Goal: Complete application form

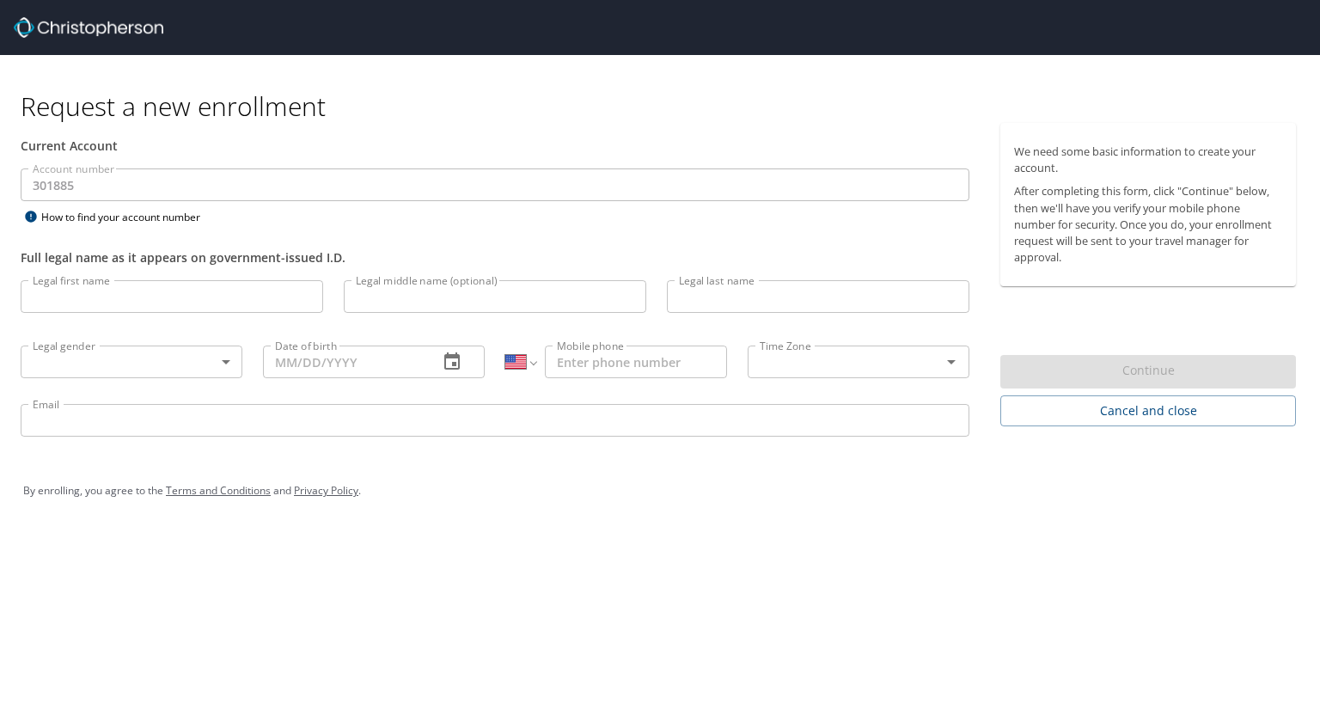
select select "US"
click at [203, 300] on input "Legal first name" at bounding box center [172, 296] width 303 height 33
click at [203, 300] on input "[PERSON_NAME]" at bounding box center [172, 296] width 303 height 33
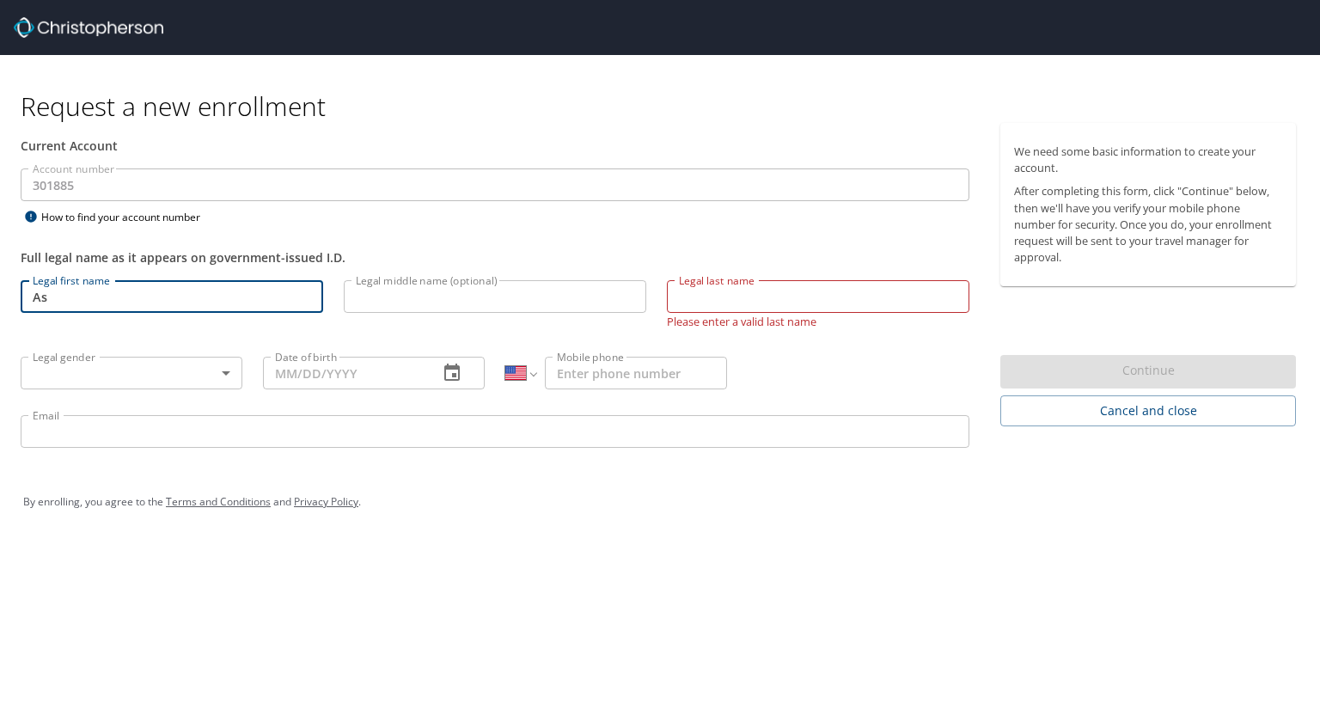
type input "A"
type input "[PERSON_NAME]"
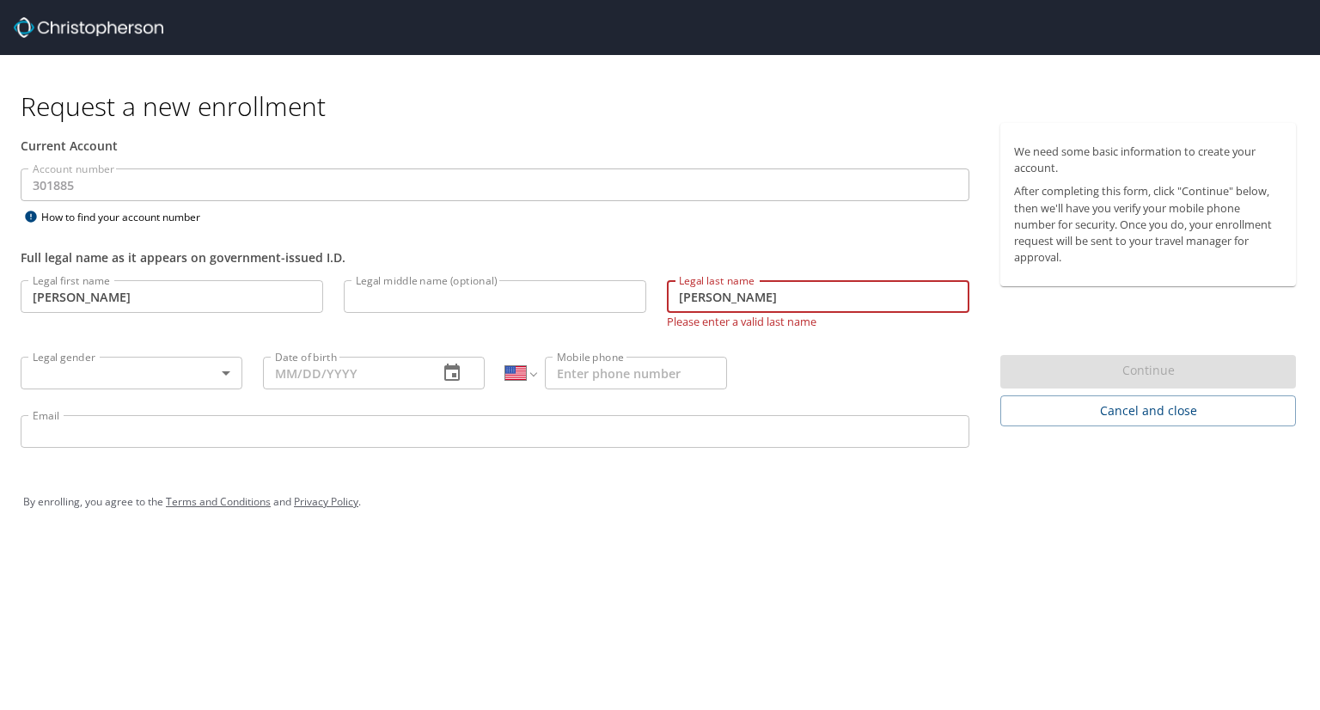
type input "[PERSON_NAME]"
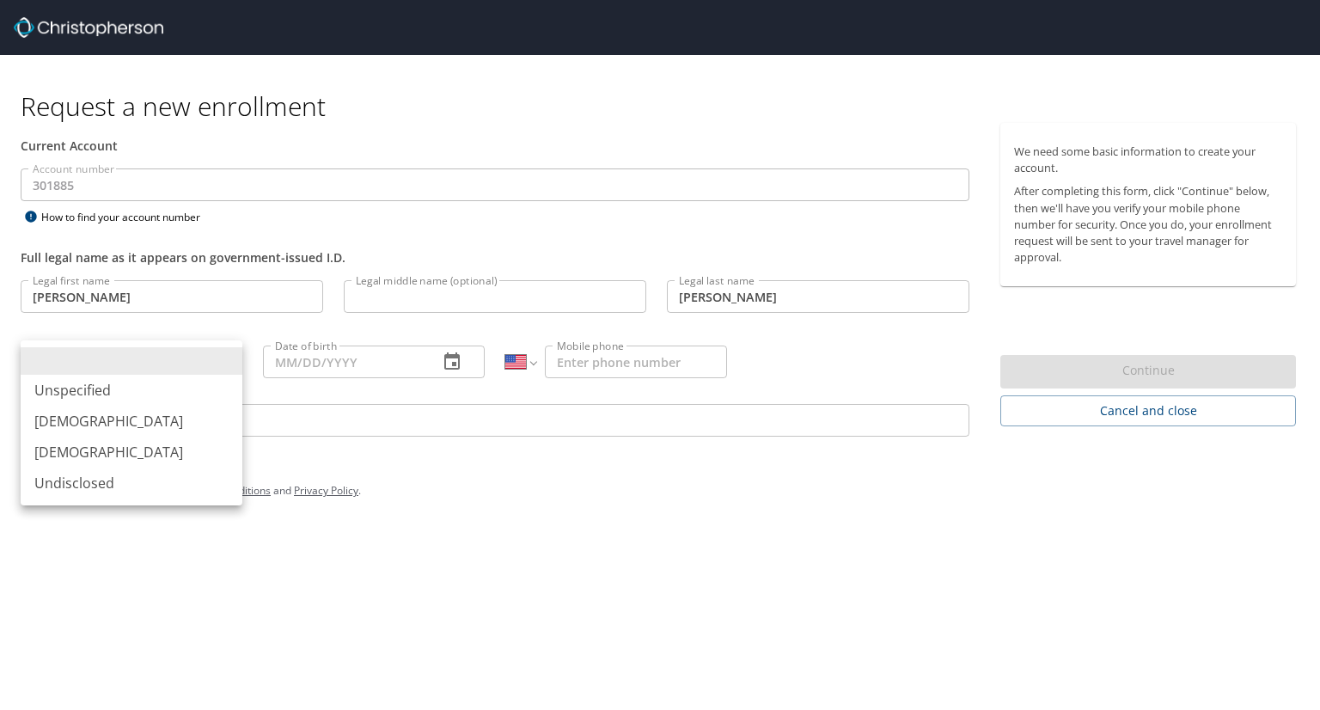
click at [160, 355] on body "Request a new enrollment Current Account Account number 301885 Account number H…" at bounding box center [660, 355] width 1320 height 710
click at [115, 417] on li "[DEMOGRAPHIC_DATA]" at bounding box center [132, 421] width 222 height 31
type input "[DEMOGRAPHIC_DATA]"
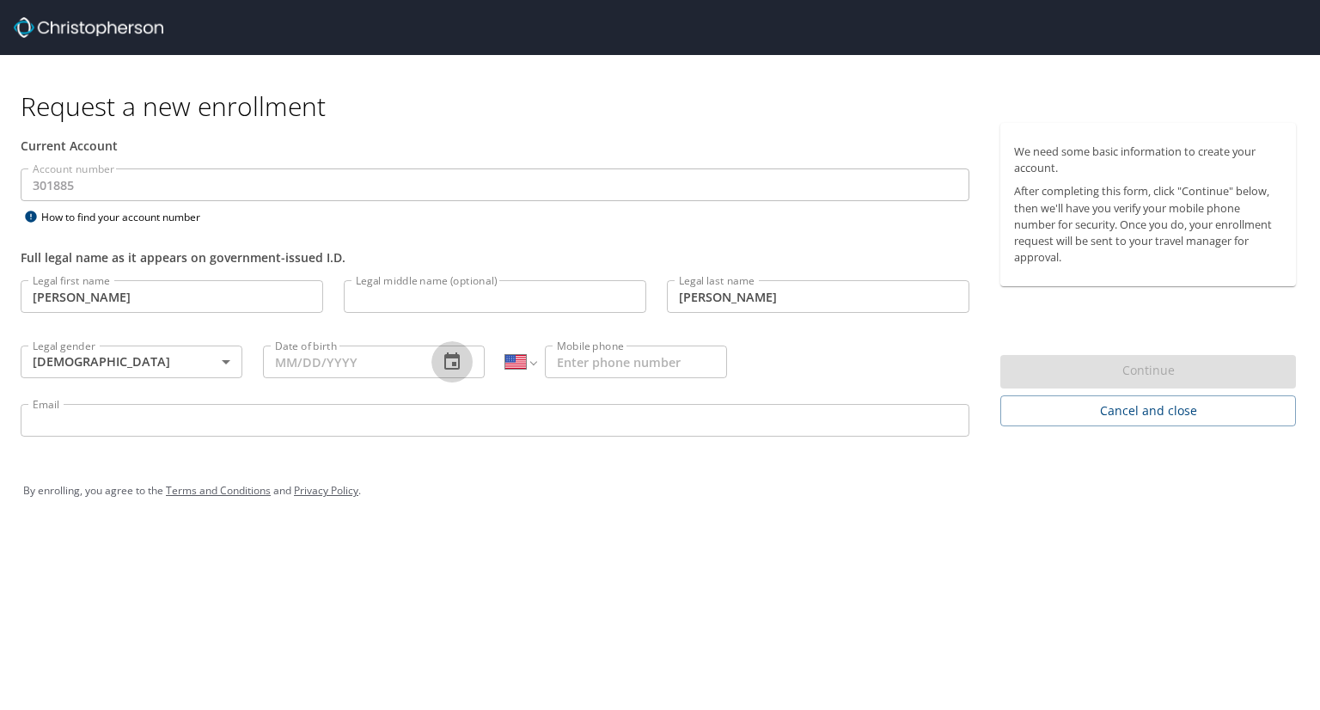
click at [447, 366] on icon "button" at bounding box center [452, 361] width 21 height 21
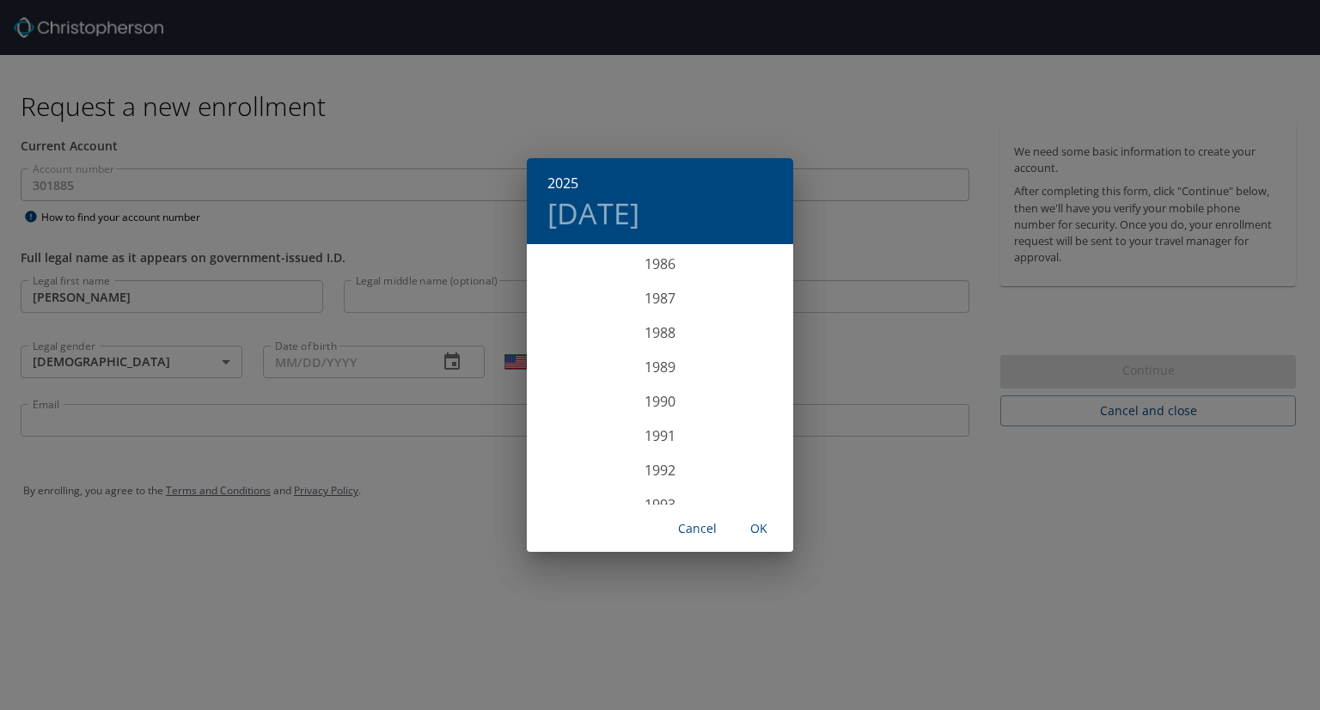
scroll to position [2992, 0]
click at [651, 394] on div "1990" at bounding box center [660, 399] width 266 height 34
click at [660, 279] on div "Feb" at bounding box center [659, 279] width 89 height 64
click at [590, 365] on p "5" at bounding box center [592, 366] width 6 height 11
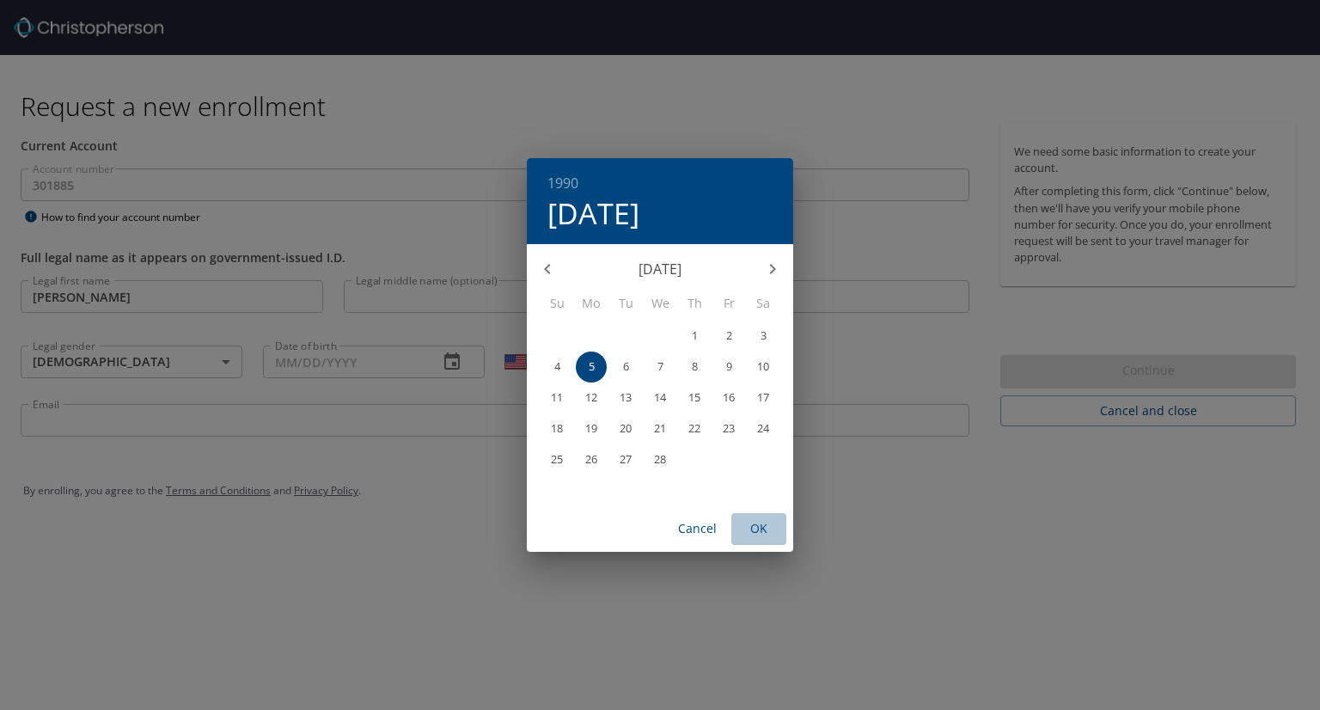
click at [749, 523] on span "OK" at bounding box center [758, 528] width 41 height 21
type input "02/05/1990"
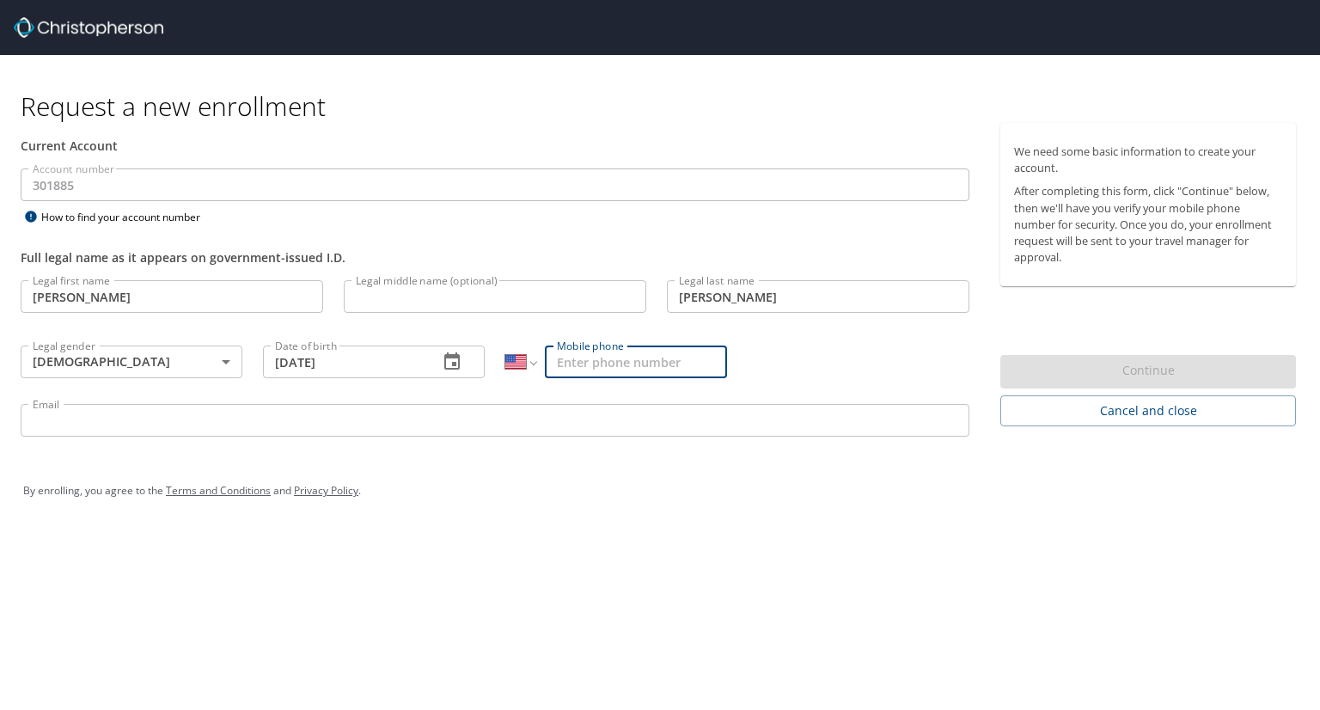
click at [650, 367] on input "Mobile phone" at bounding box center [636, 361] width 182 height 33
type input "[PHONE_NUMBER]"
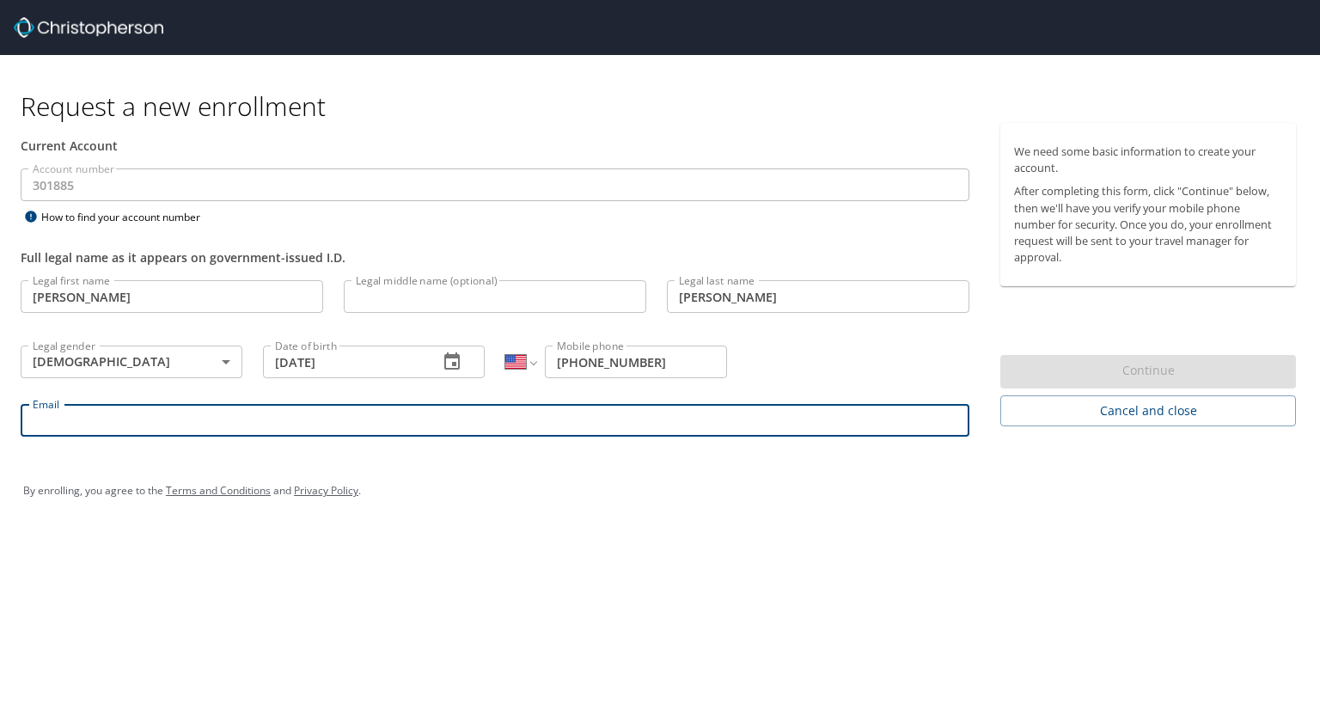
click at [373, 419] on input "Email" at bounding box center [495, 420] width 949 height 33
type input "umang.asati@shipmonk.com"
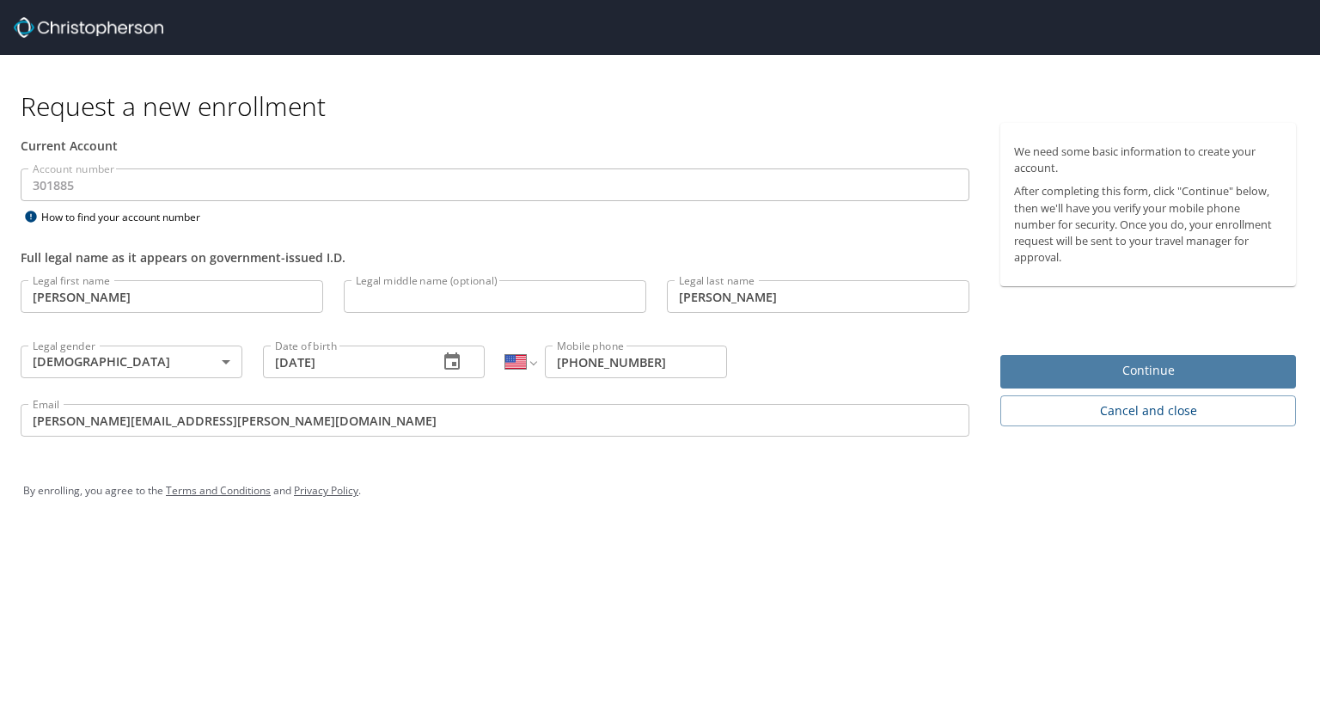
click at [1161, 366] on span "Continue" at bounding box center [1148, 370] width 268 height 21
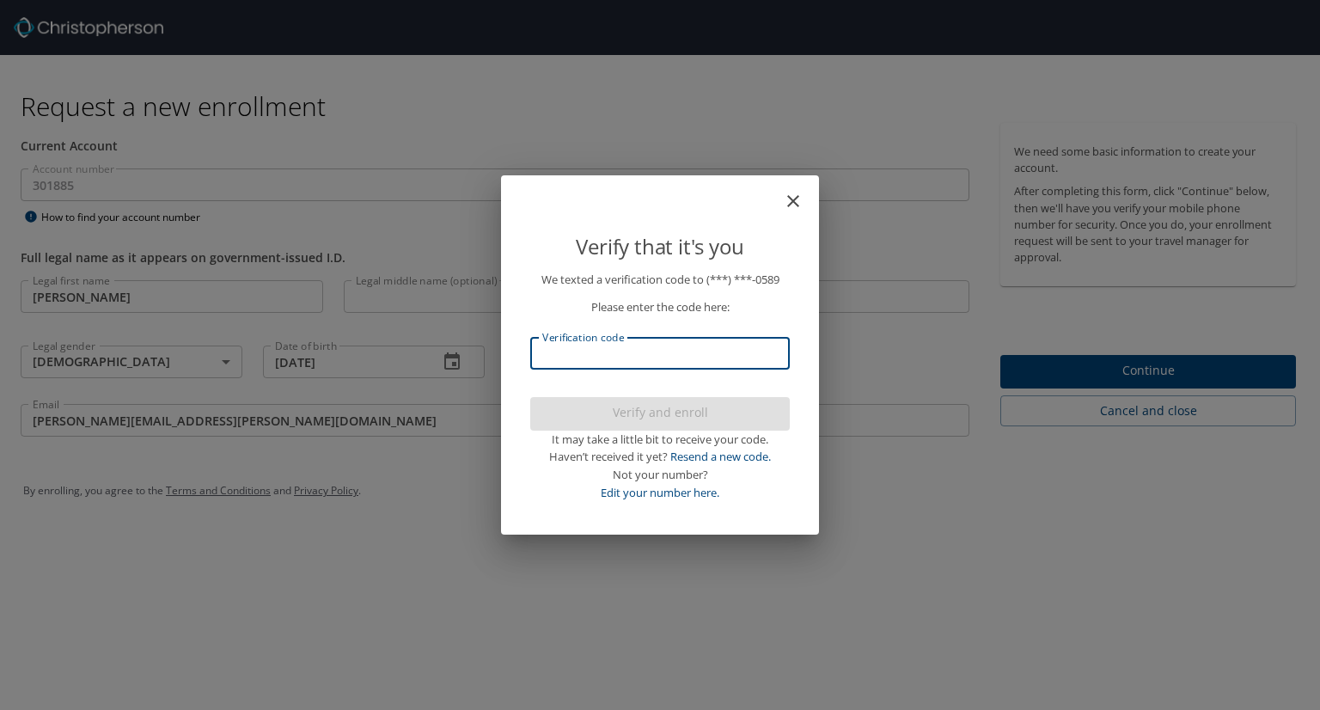
click at [675, 362] on input "Verification code" at bounding box center [660, 353] width 260 height 33
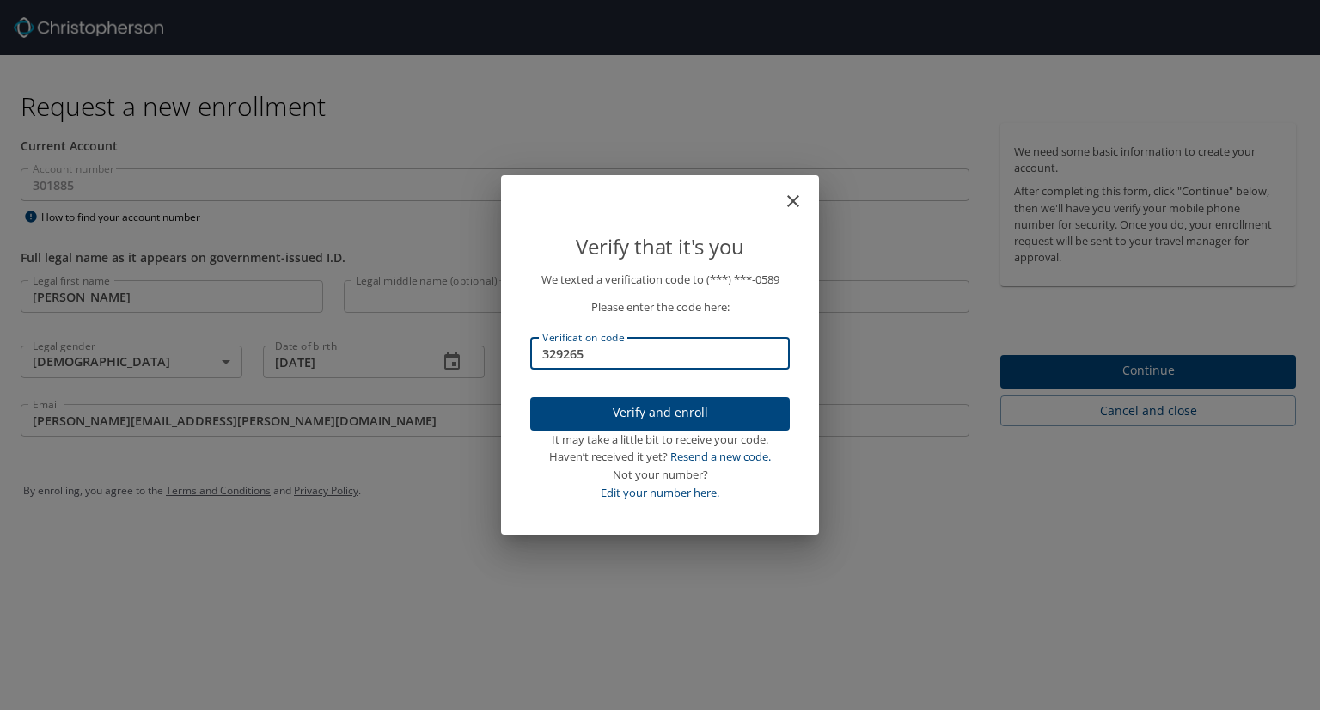
type input "329265"
click at [665, 415] on span "Verify and enroll" at bounding box center [660, 412] width 232 height 21
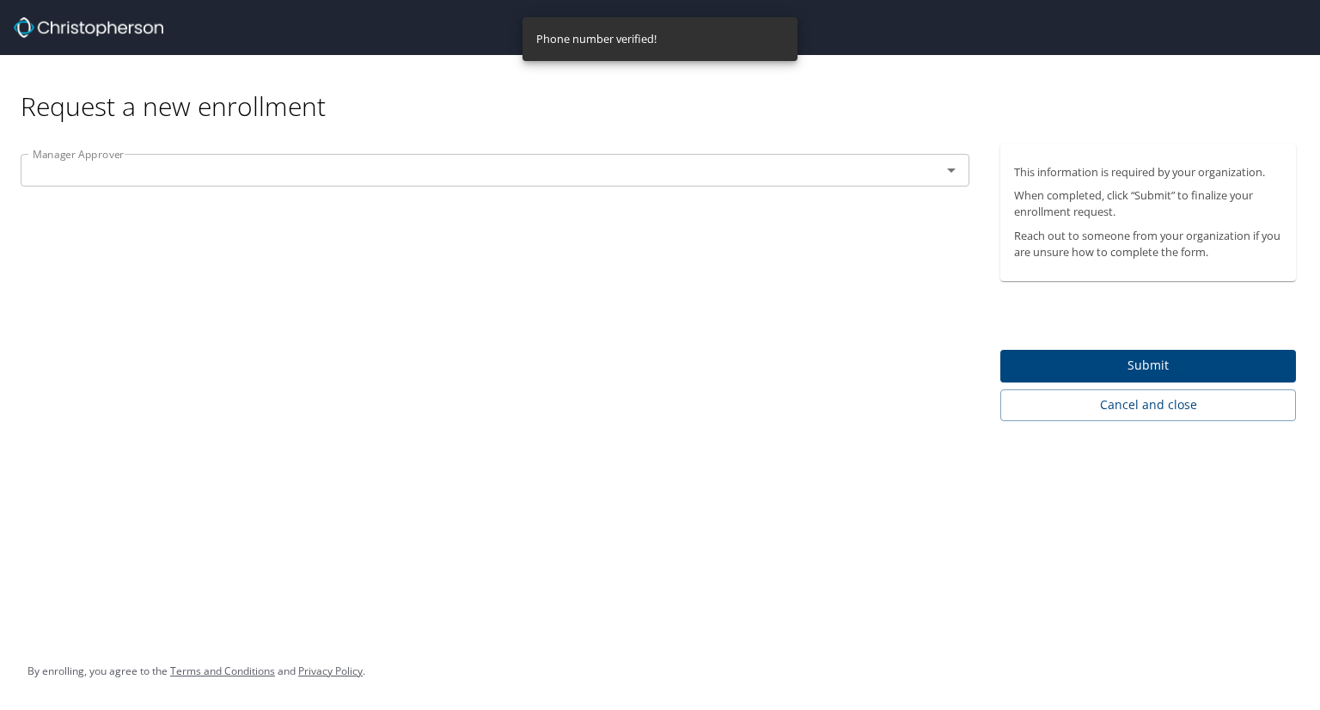
click at [535, 183] on div "Manager Approver" at bounding box center [495, 170] width 949 height 33
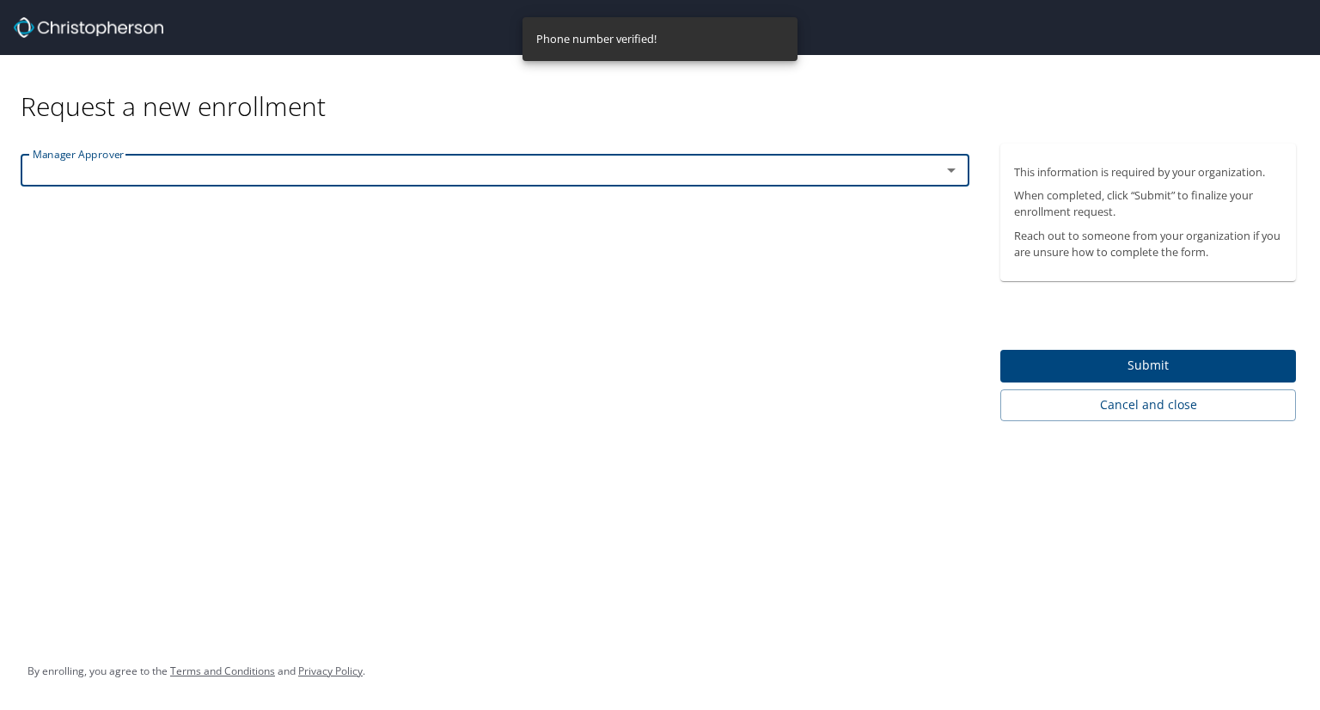
click at [718, 186] on div "Manager Approver" at bounding box center [495, 170] width 949 height 33
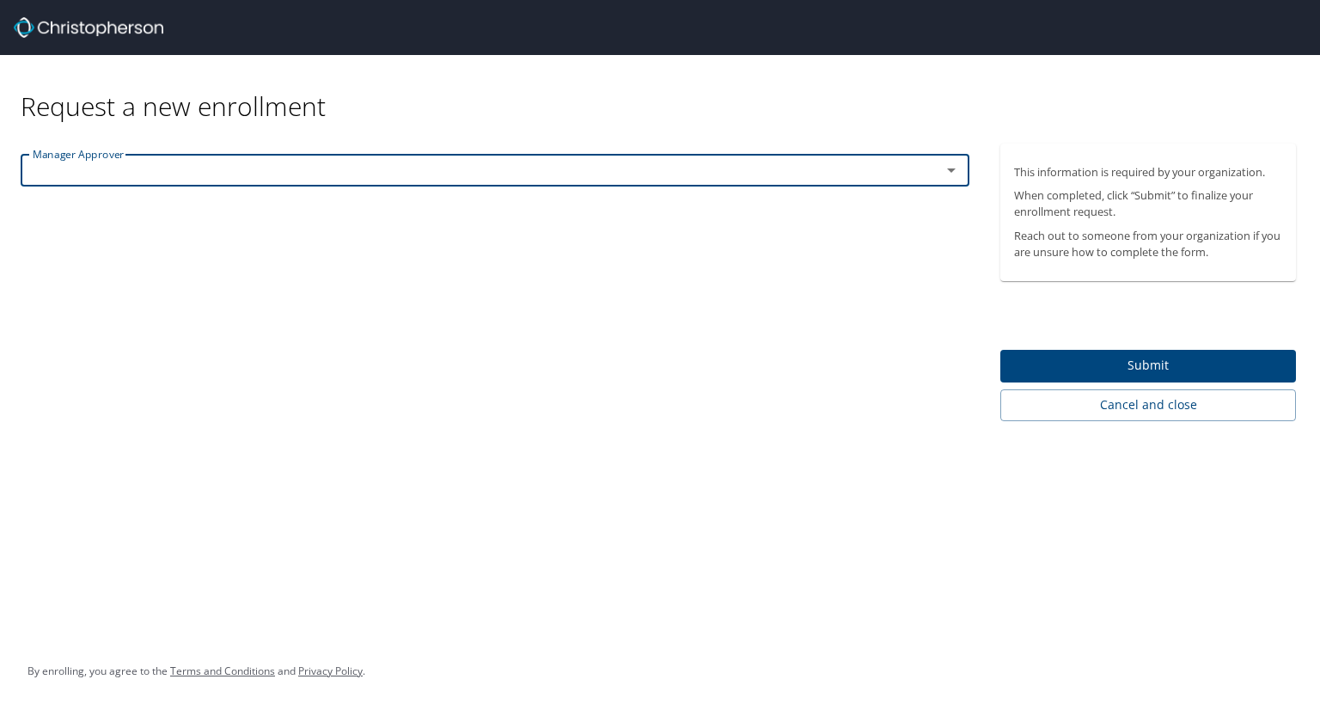
click at [717, 177] on input "text" at bounding box center [470, 170] width 888 height 22
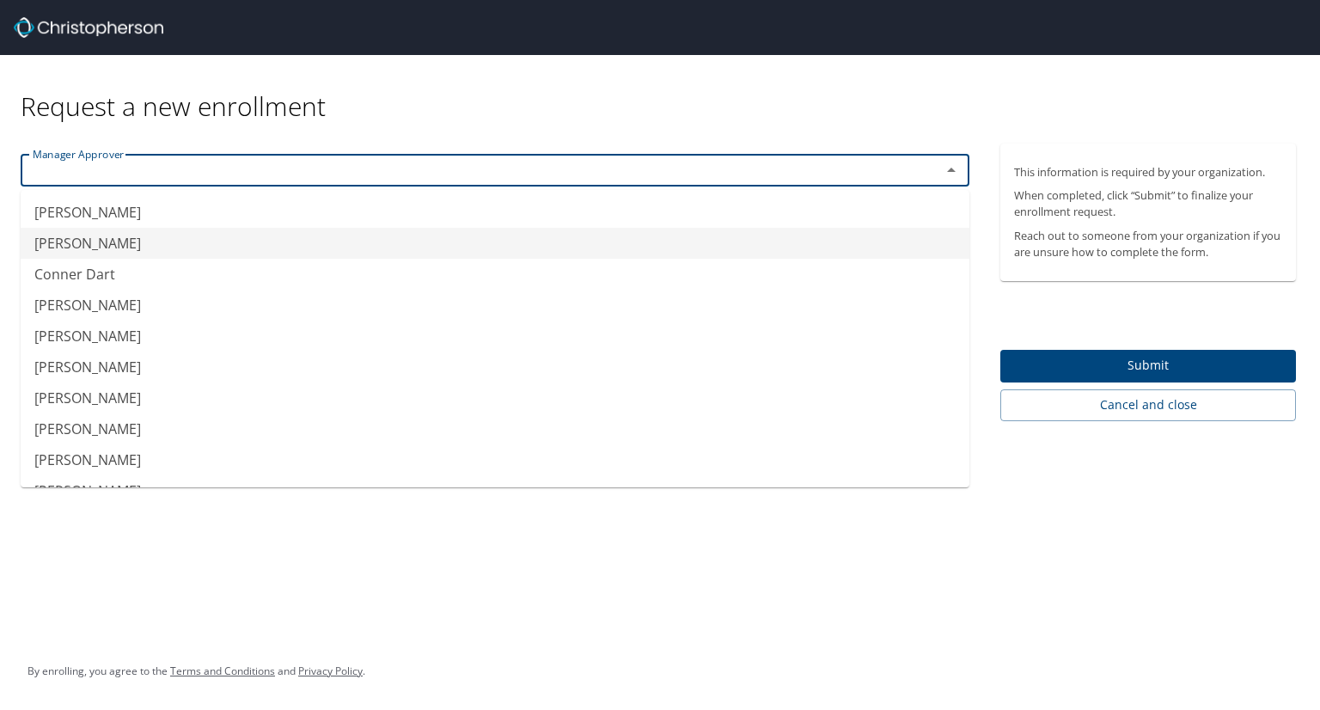
click at [136, 245] on li "Bimal Patel" at bounding box center [495, 243] width 949 height 31
type input "Bimal Patel"
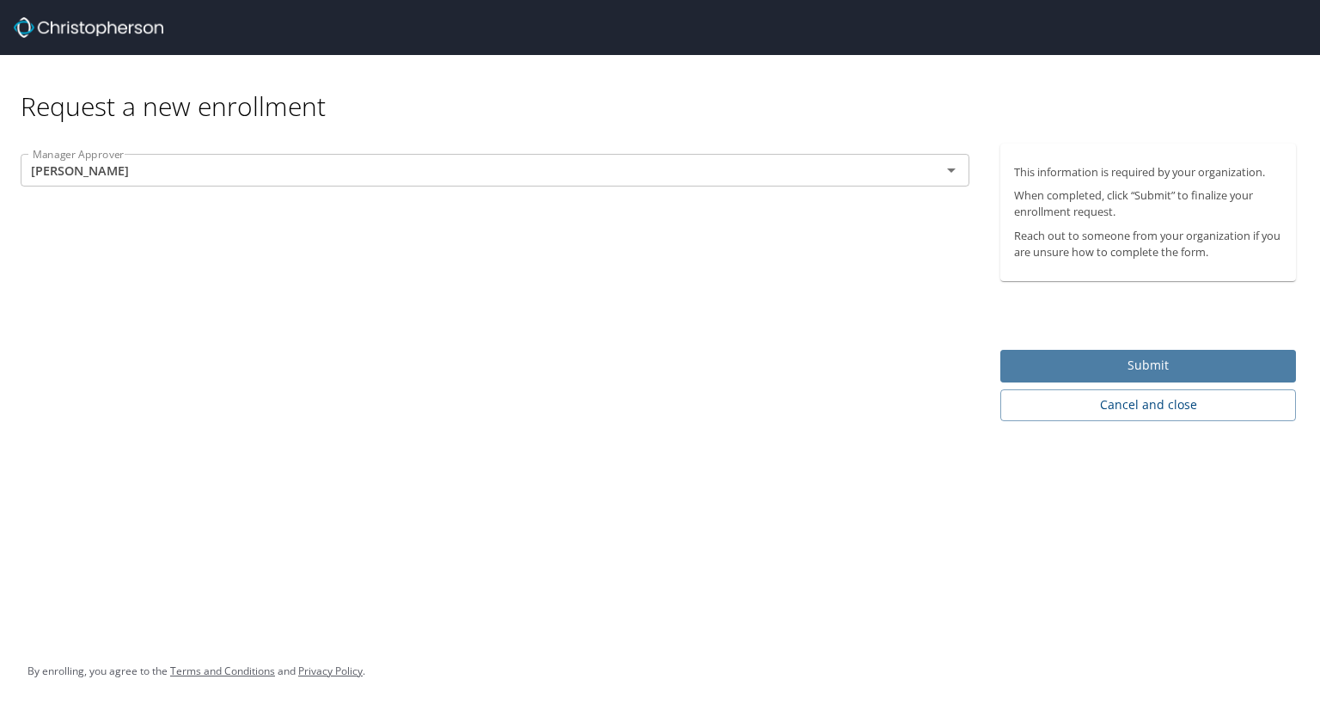
click at [1124, 365] on span "Submit" at bounding box center [1148, 365] width 268 height 21
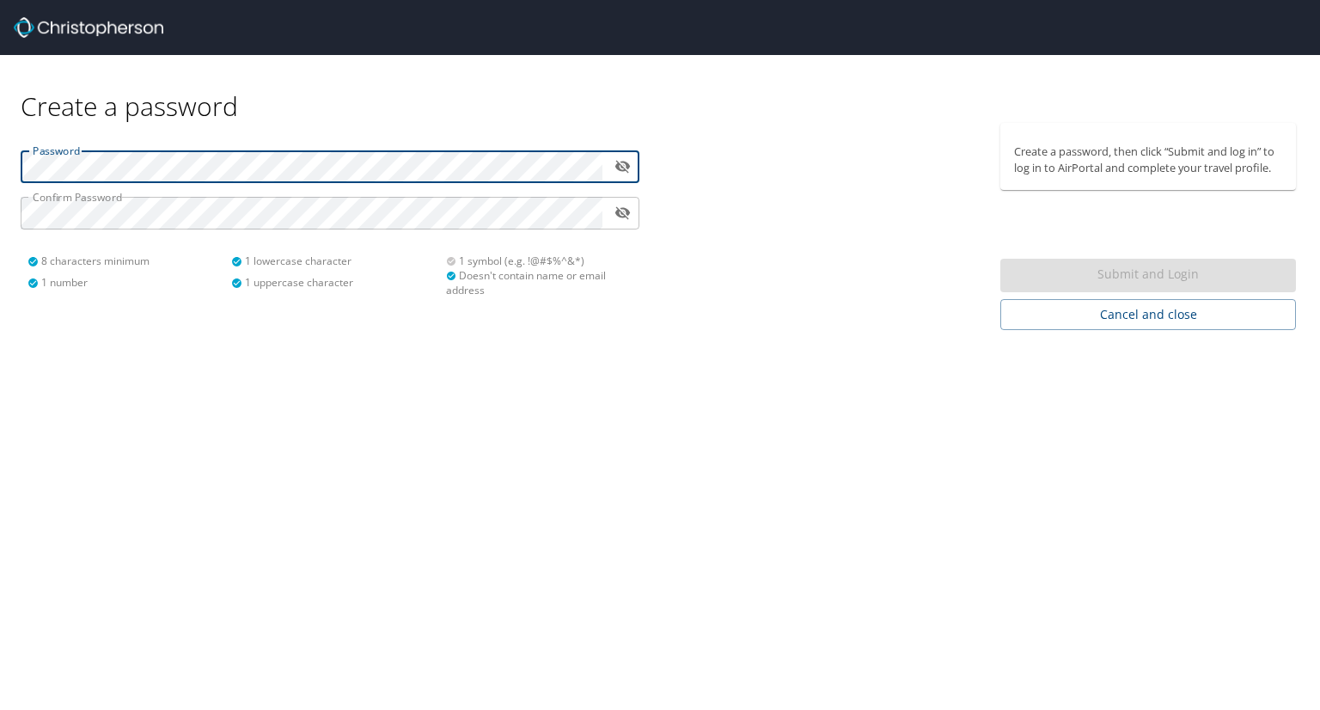
click at [0, 161] on div "Password ​ Confirm Password ​ 8 characters minimum 1 number 1 lowercase charact…" at bounding box center [330, 226] width 660 height 207
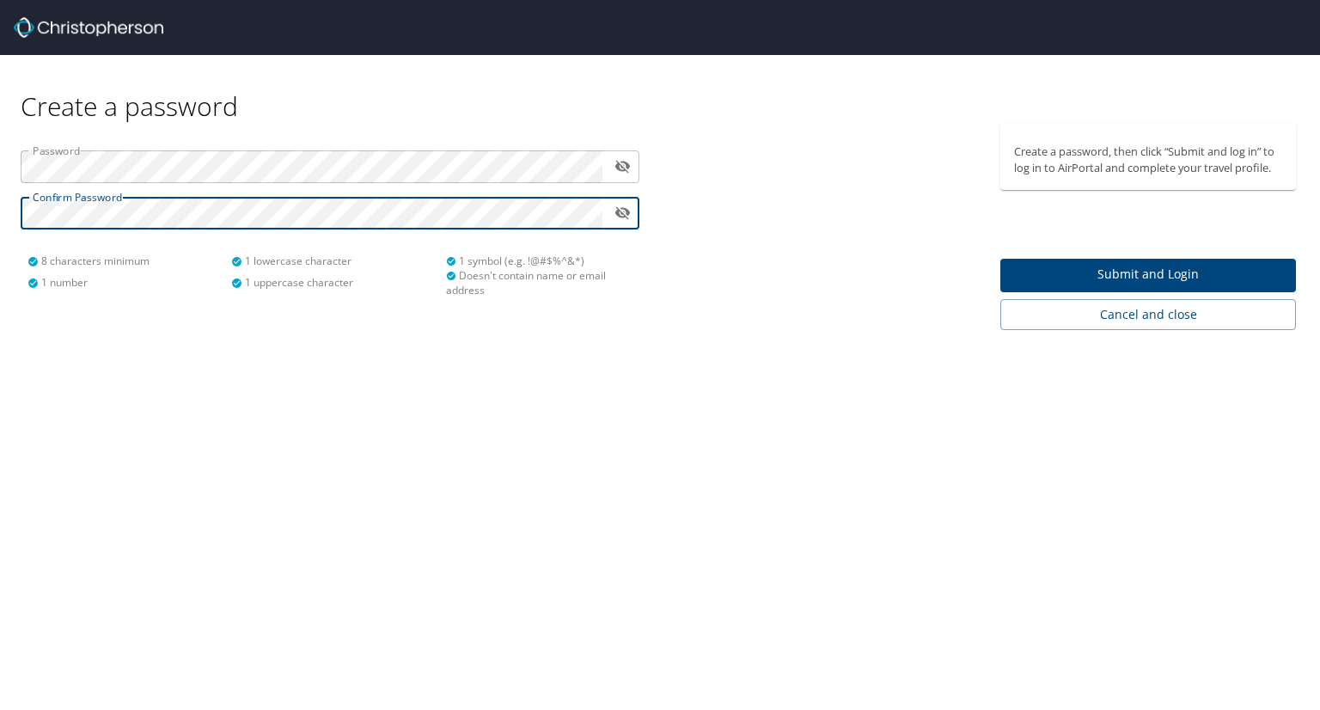
click at [1103, 285] on button "Submit and Login" at bounding box center [1148, 276] width 296 height 34
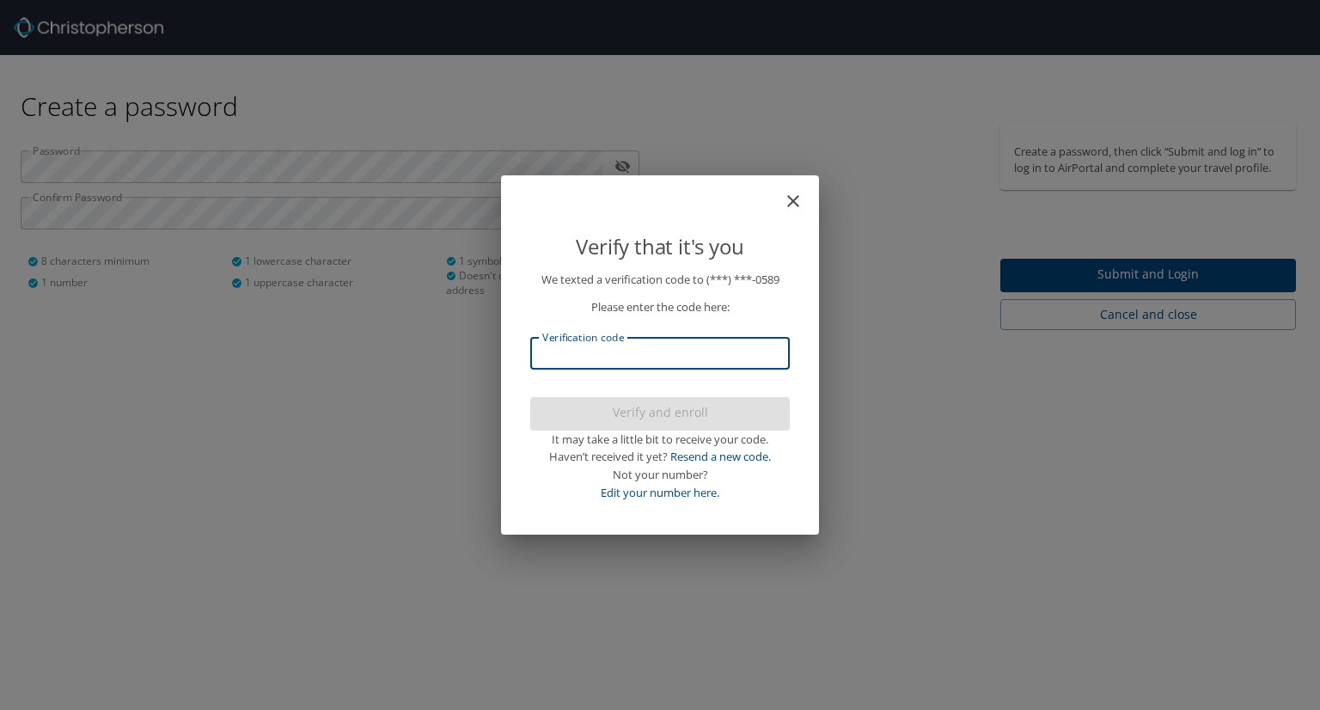
click at [723, 351] on input "Verification code" at bounding box center [660, 353] width 260 height 33
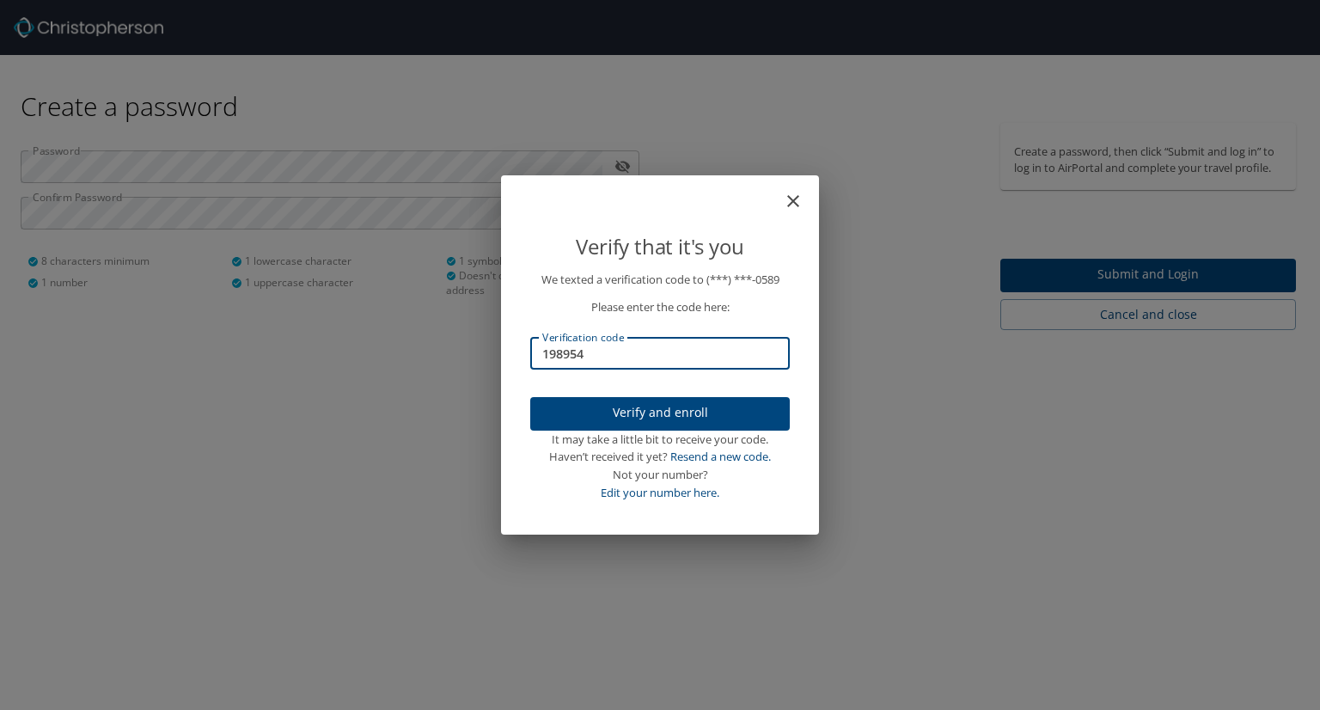
type input "198954"
click at [701, 408] on span "Verify and enroll" at bounding box center [660, 412] width 232 height 21
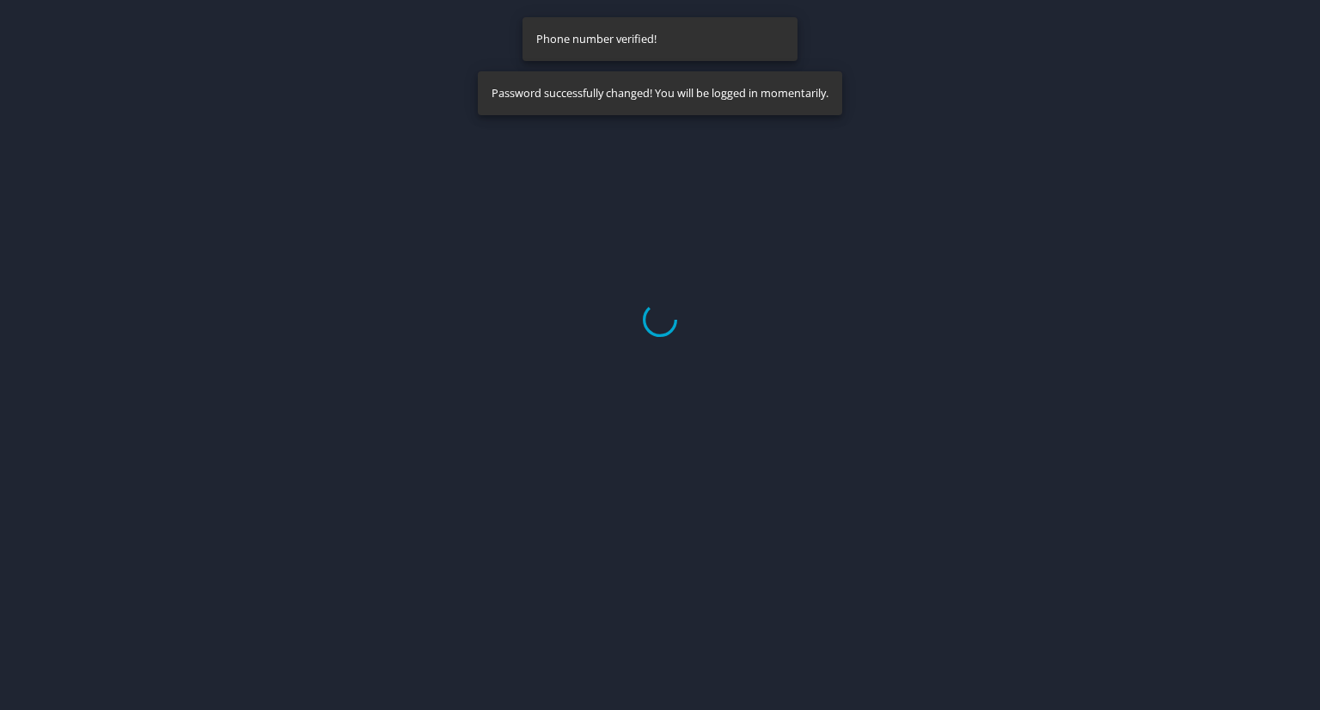
select select "US"
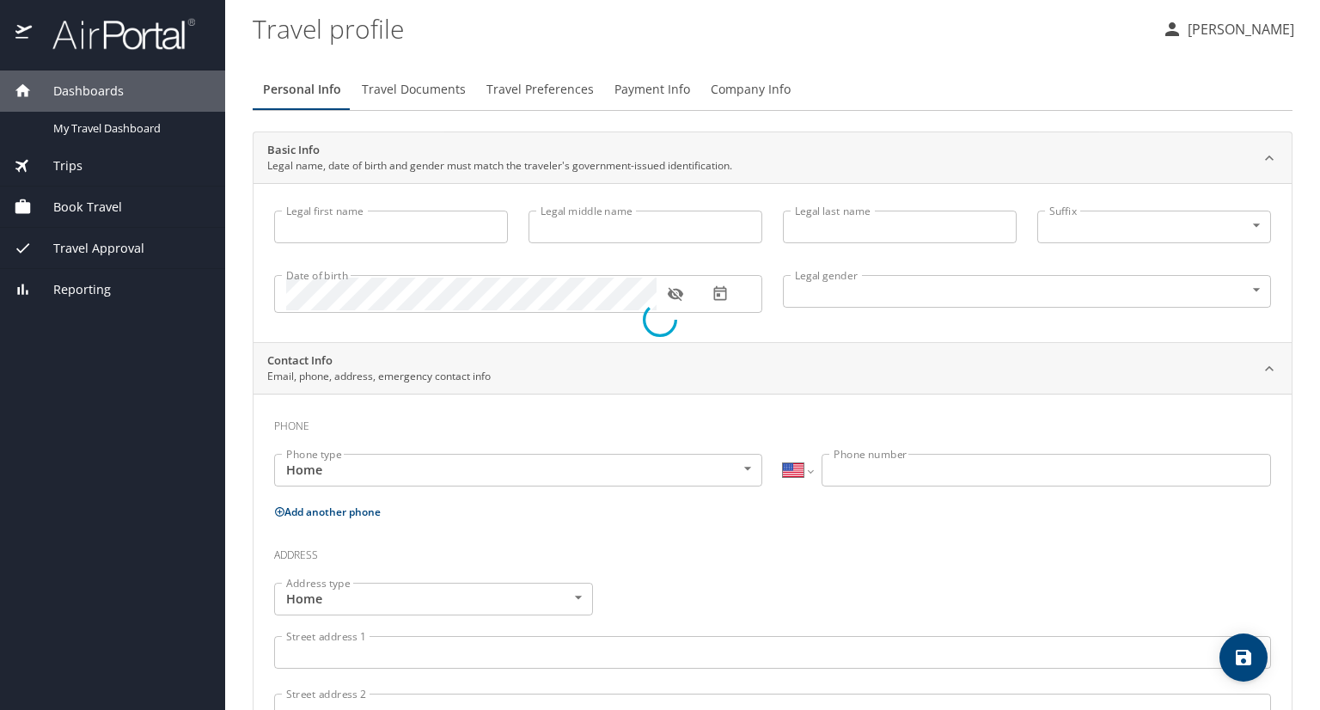
type input "[PERSON_NAME]"
type input "[DEMOGRAPHIC_DATA]"
select select "US"
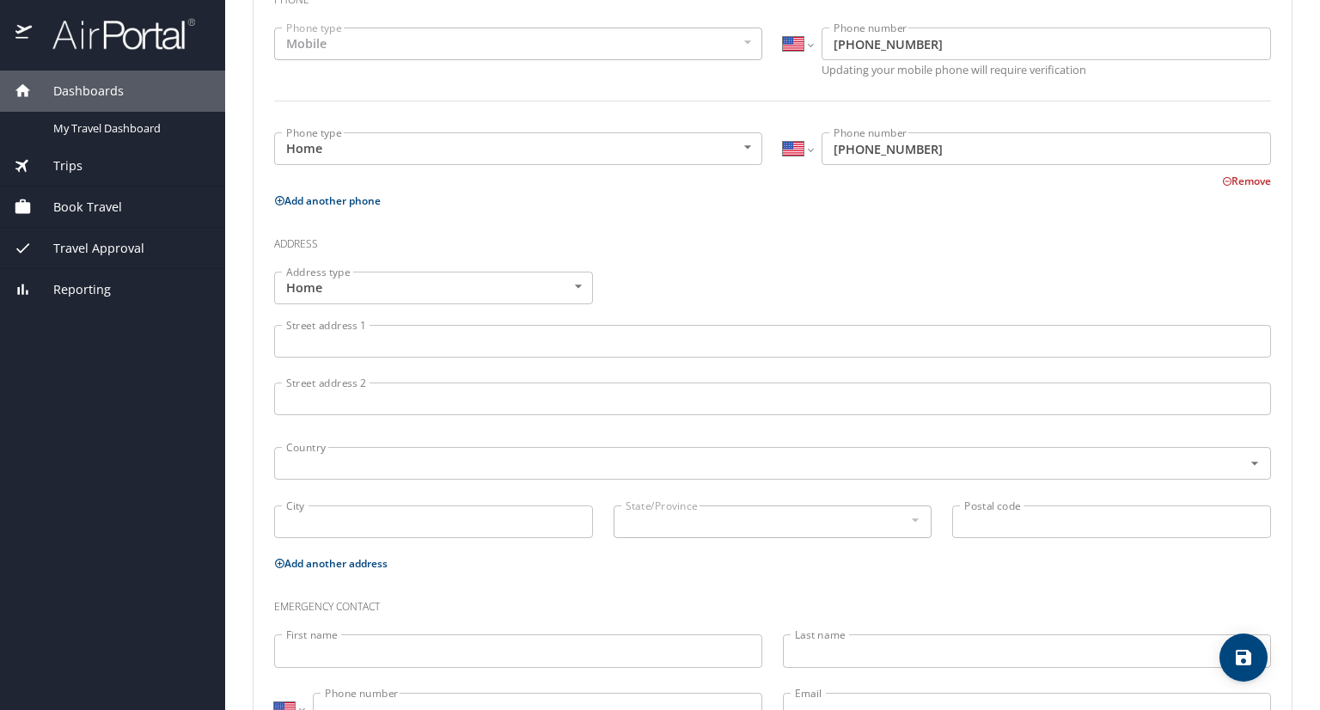
scroll to position [430, 0]
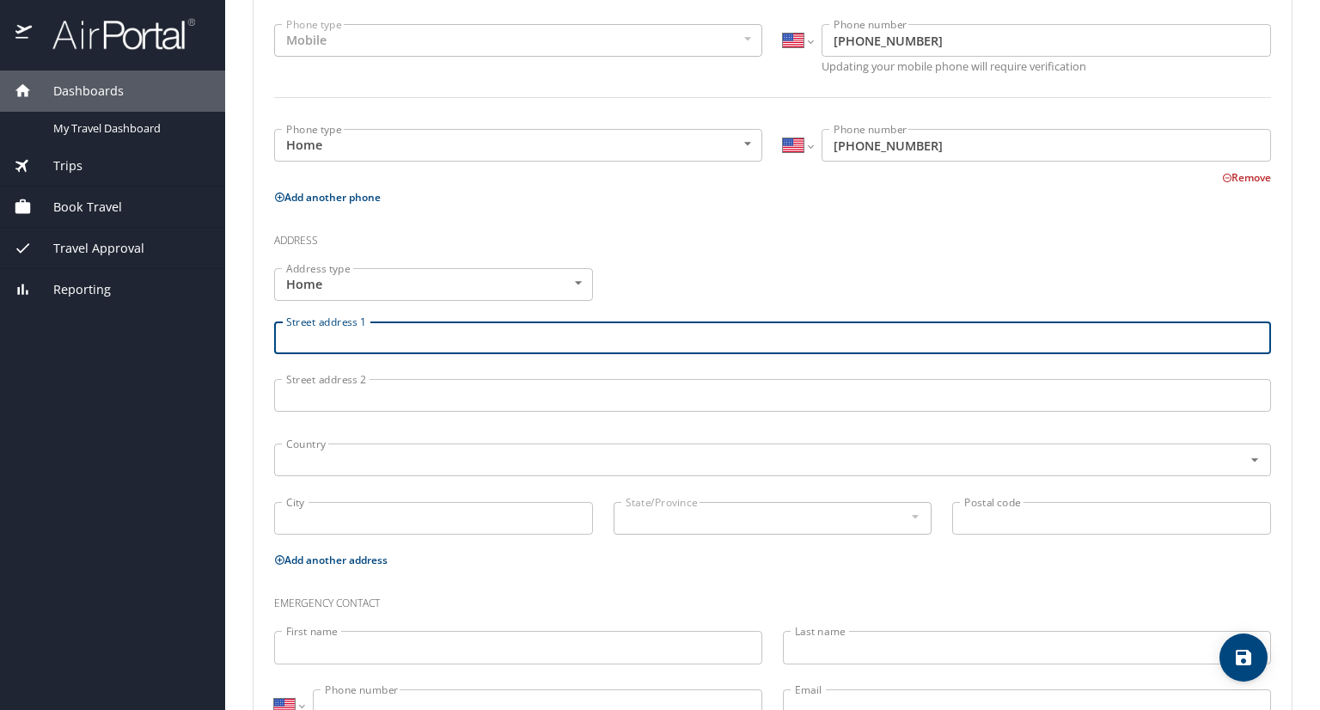
click at [401, 339] on input "Street address 1" at bounding box center [772, 337] width 997 height 33
type input "[STREET_ADDRESS]"
click at [437, 461] on input "text" at bounding box center [747, 460] width 936 height 22
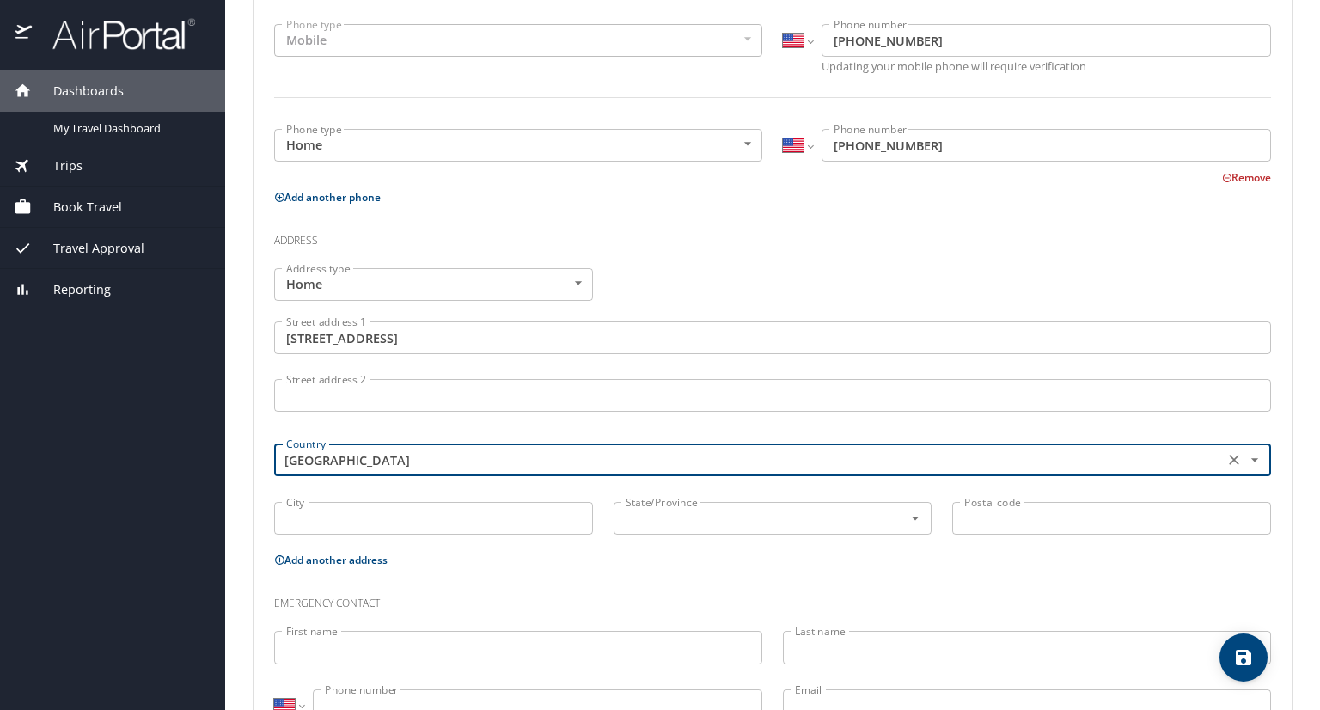
type input "[GEOGRAPHIC_DATA]"
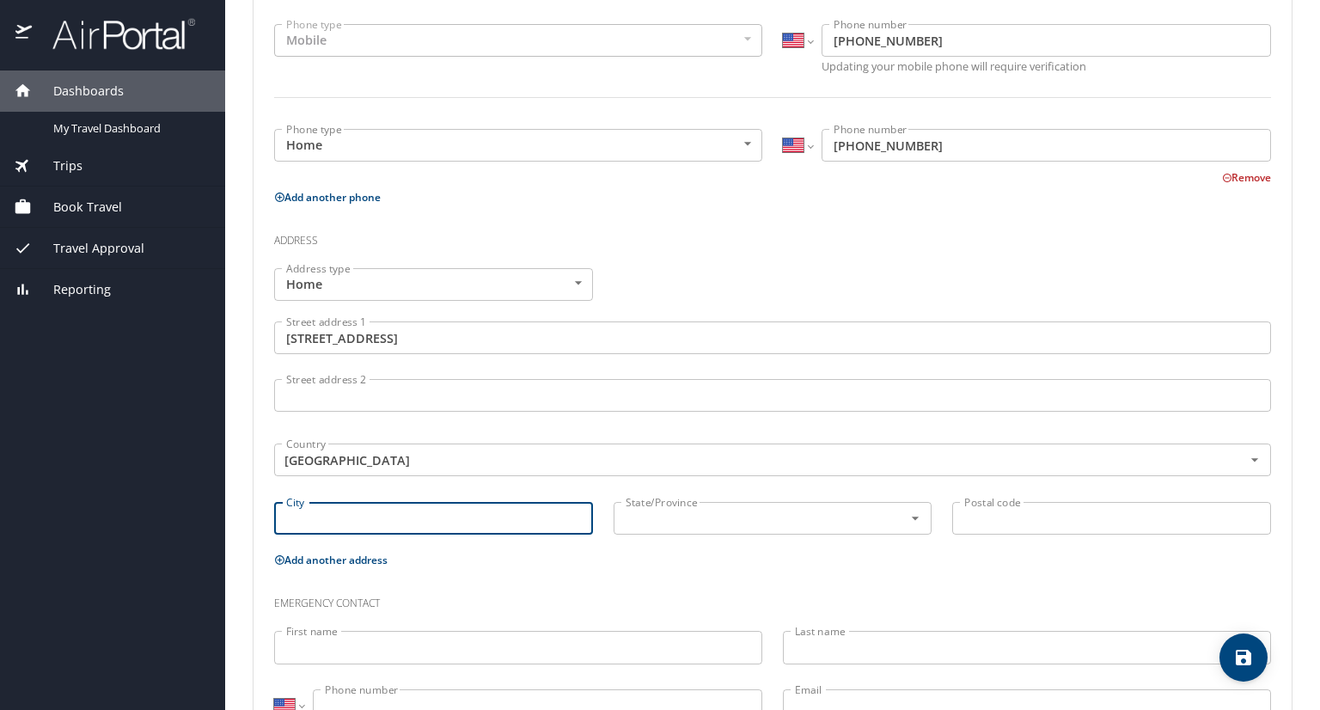
click at [364, 527] on input "City" at bounding box center [433, 518] width 319 height 33
type input "[GEOGRAPHIC_DATA]"
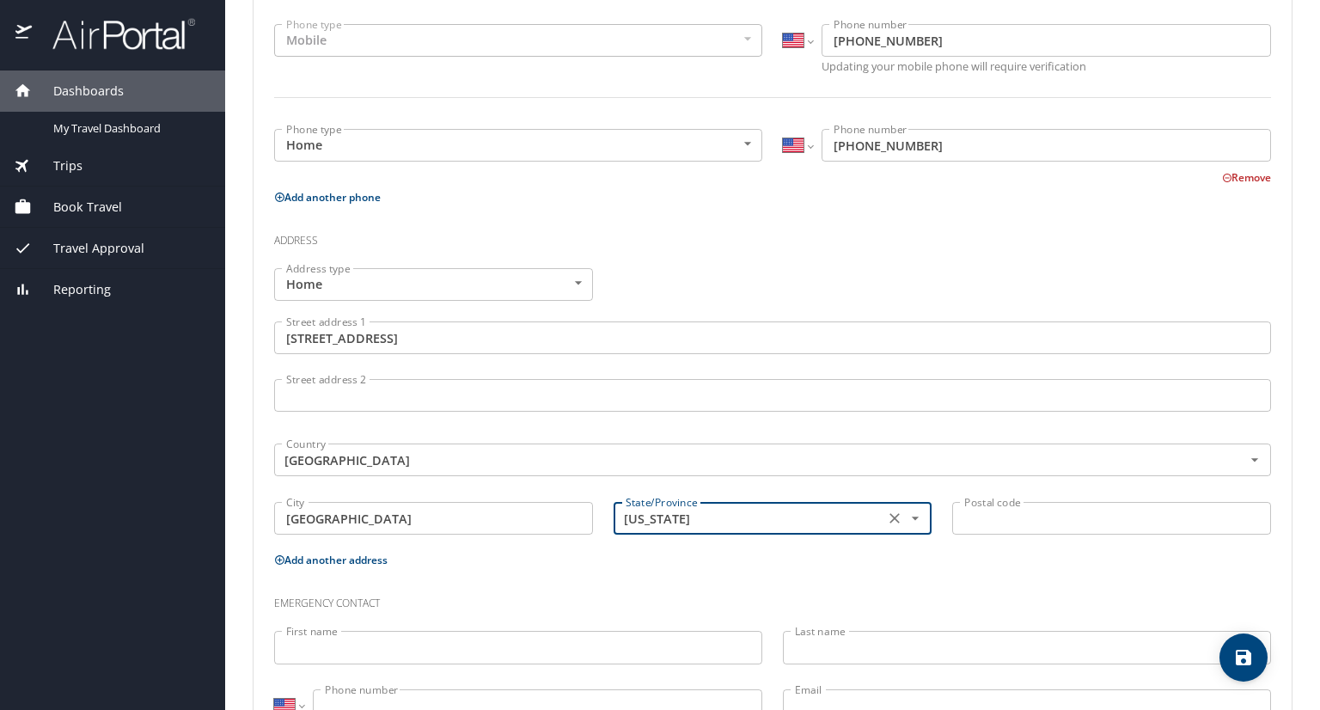
type input "[US_STATE]"
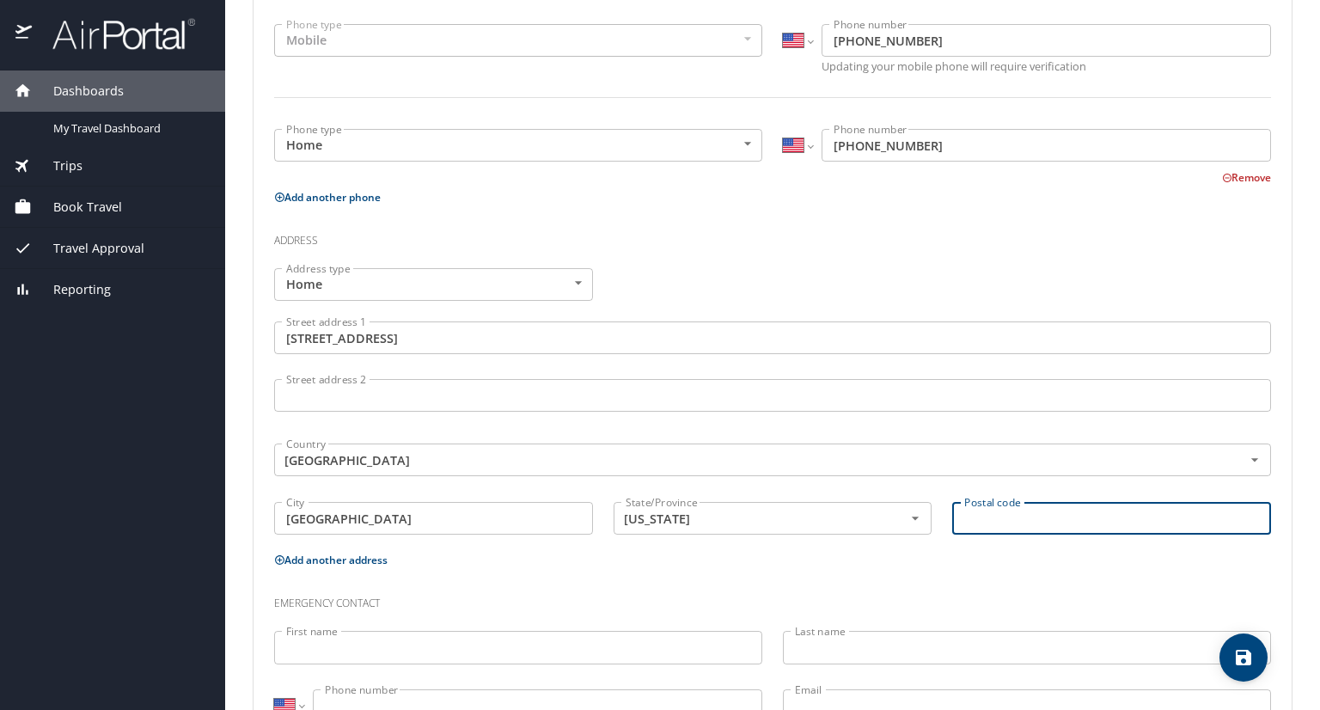
click at [1005, 519] on input "Postal code" at bounding box center [1111, 518] width 319 height 33
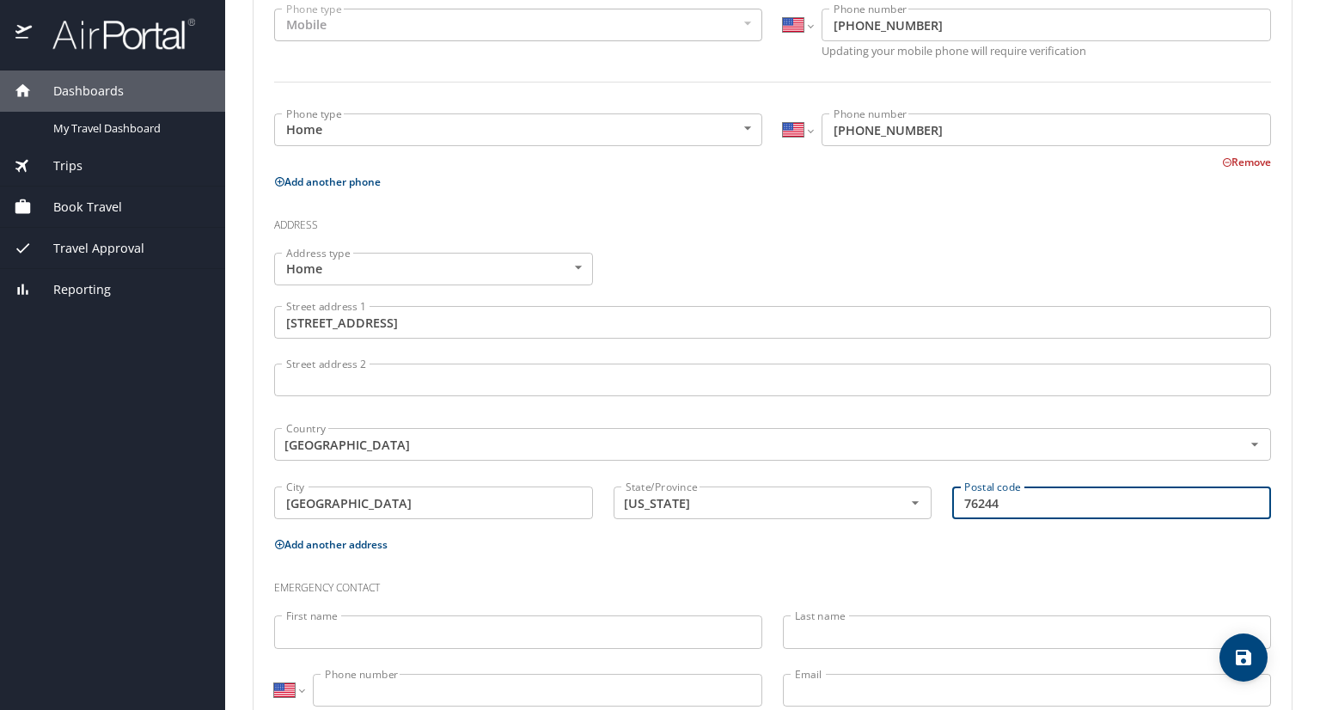
scroll to position [496, 0]
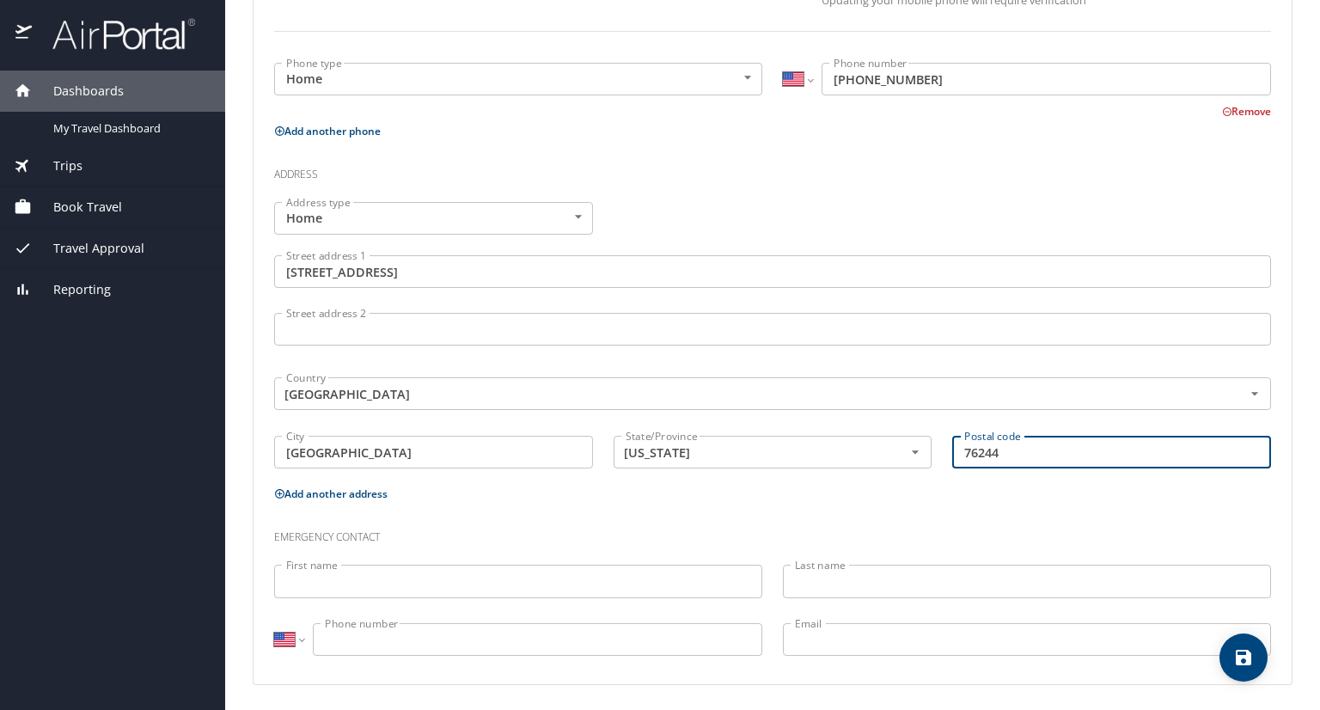
type input "76244"
click at [417, 585] on input "First name" at bounding box center [518, 581] width 488 height 33
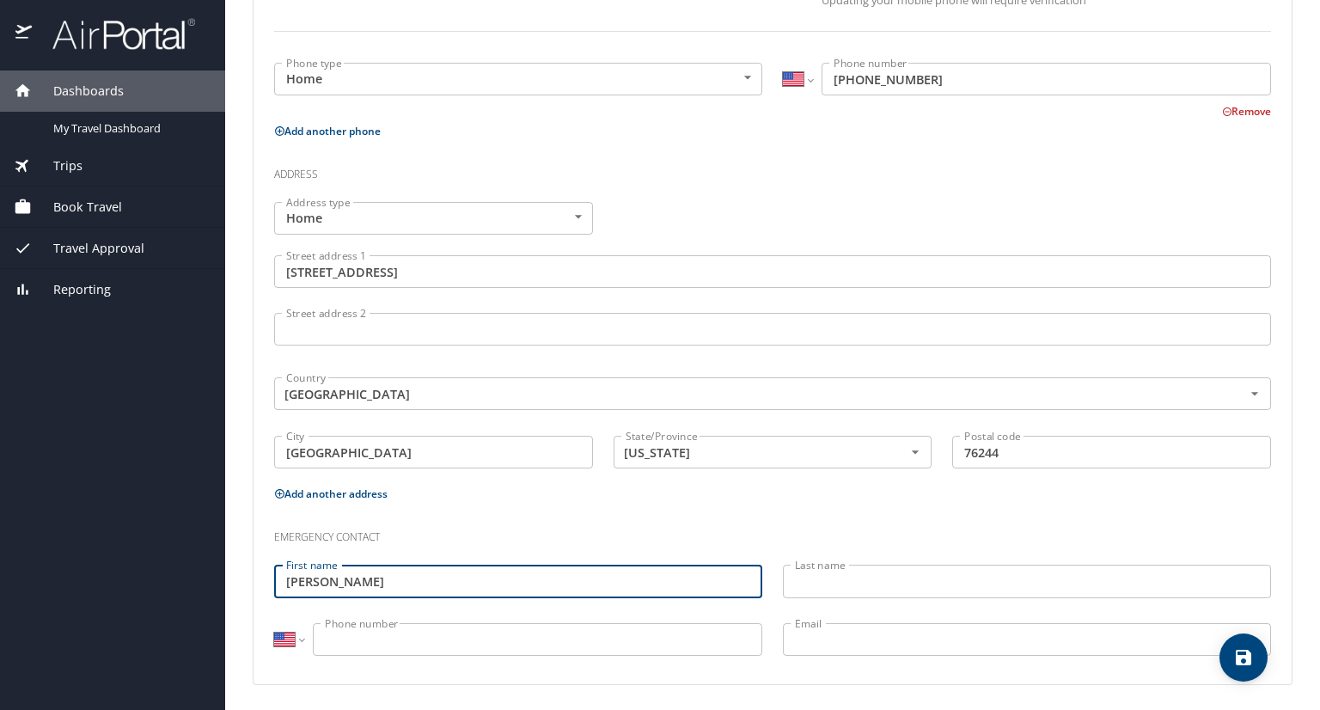
type input "[PERSON_NAME]"
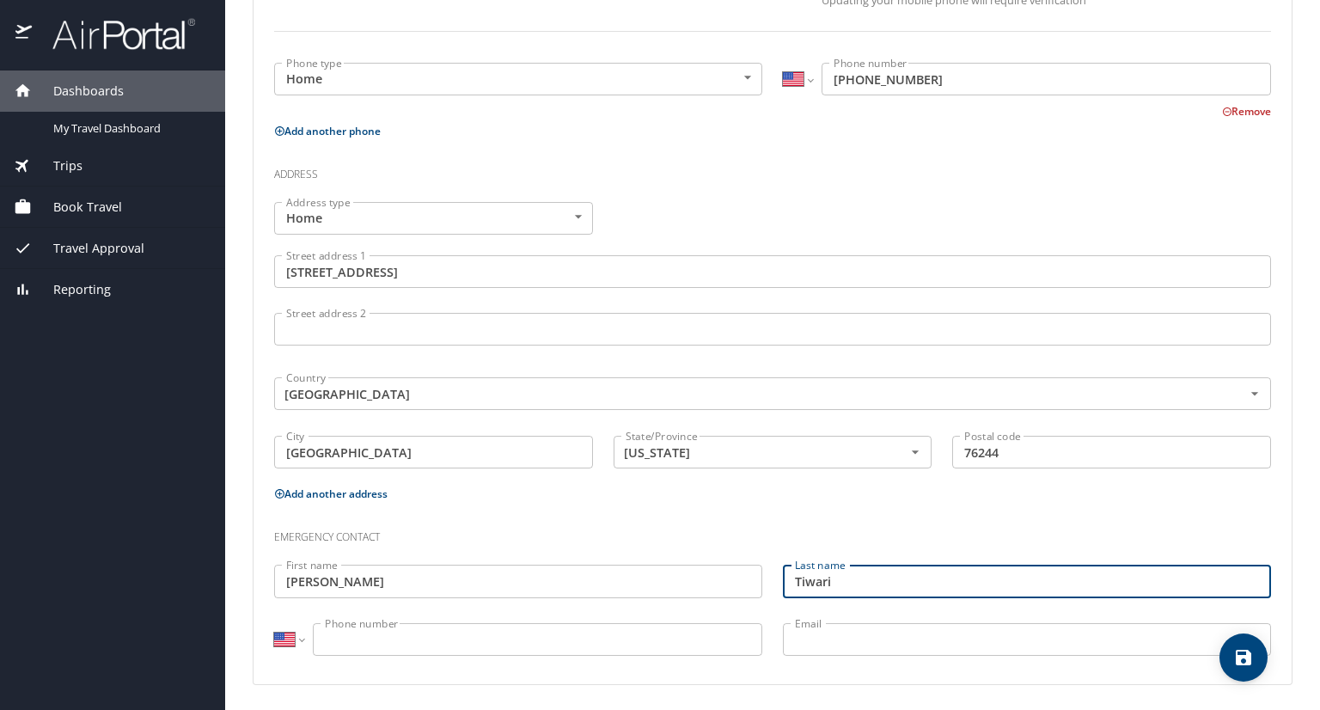
type input "Tiwari"
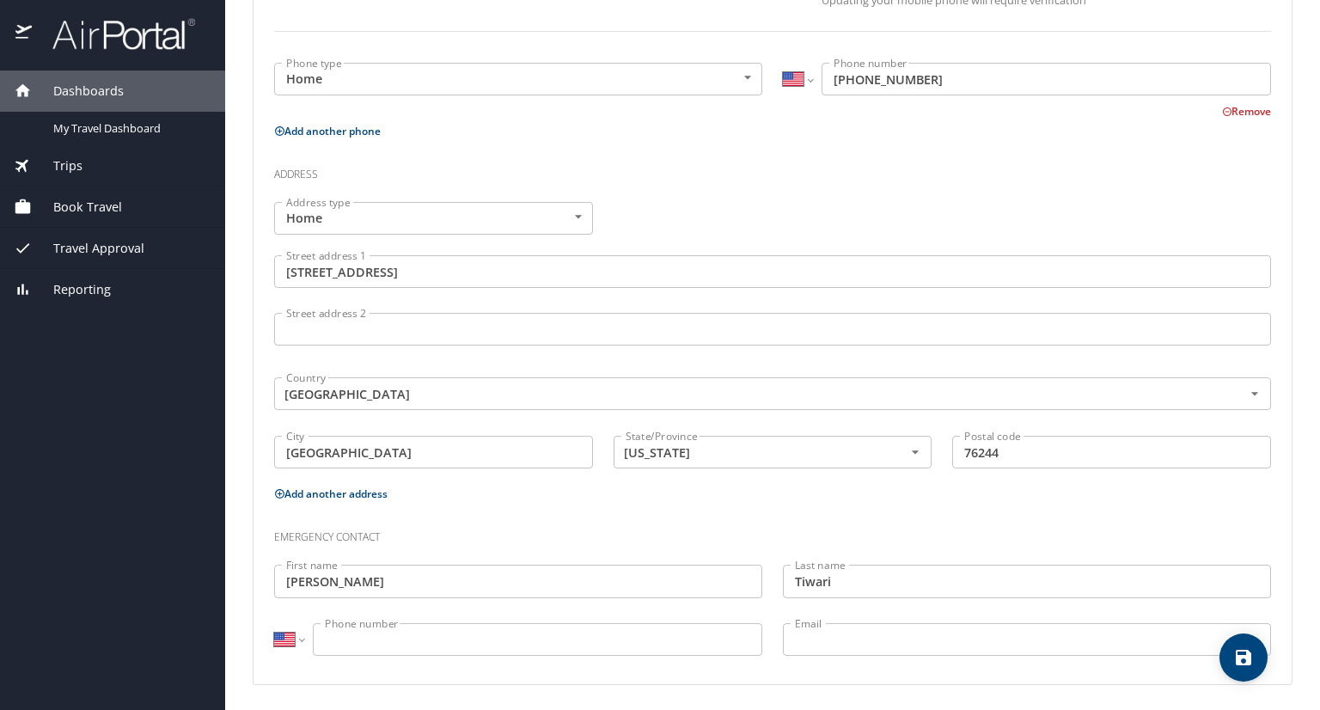
click at [425, 647] on input "Phone number" at bounding box center [537, 639] width 449 height 33
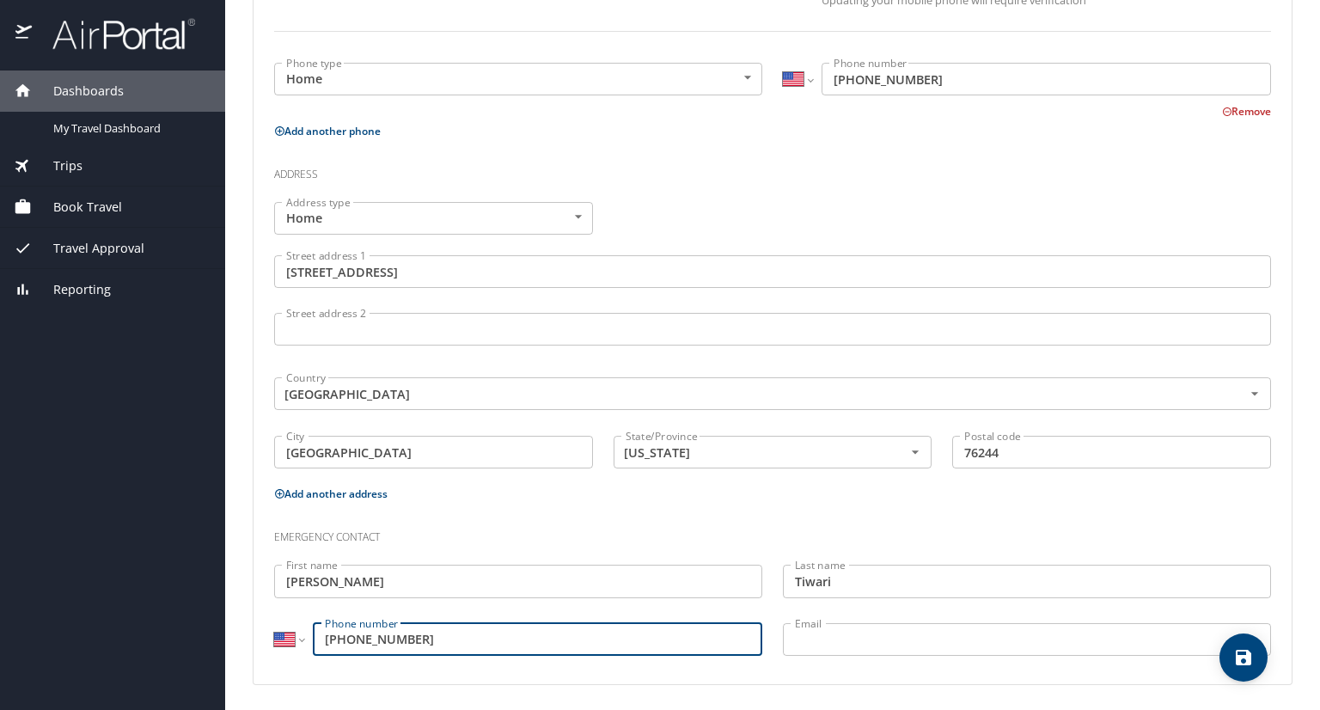
type input "[PHONE_NUMBER]"
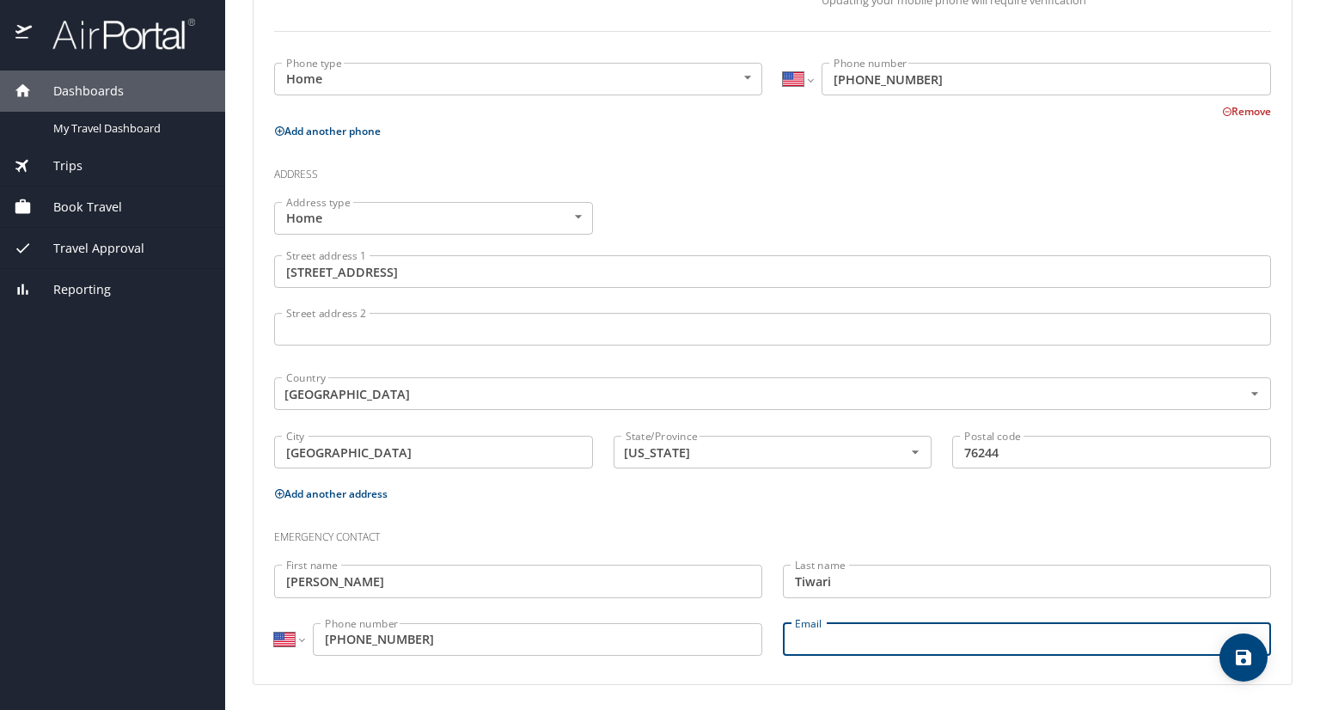
click at [800, 633] on input "Email" at bounding box center [1027, 639] width 488 height 33
type input "[EMAIL_ADDRESS][DOMAIN_NAME]"
click at [1238, 657] on icon "save" at bounding box center [1243, 657] width 15 height 15
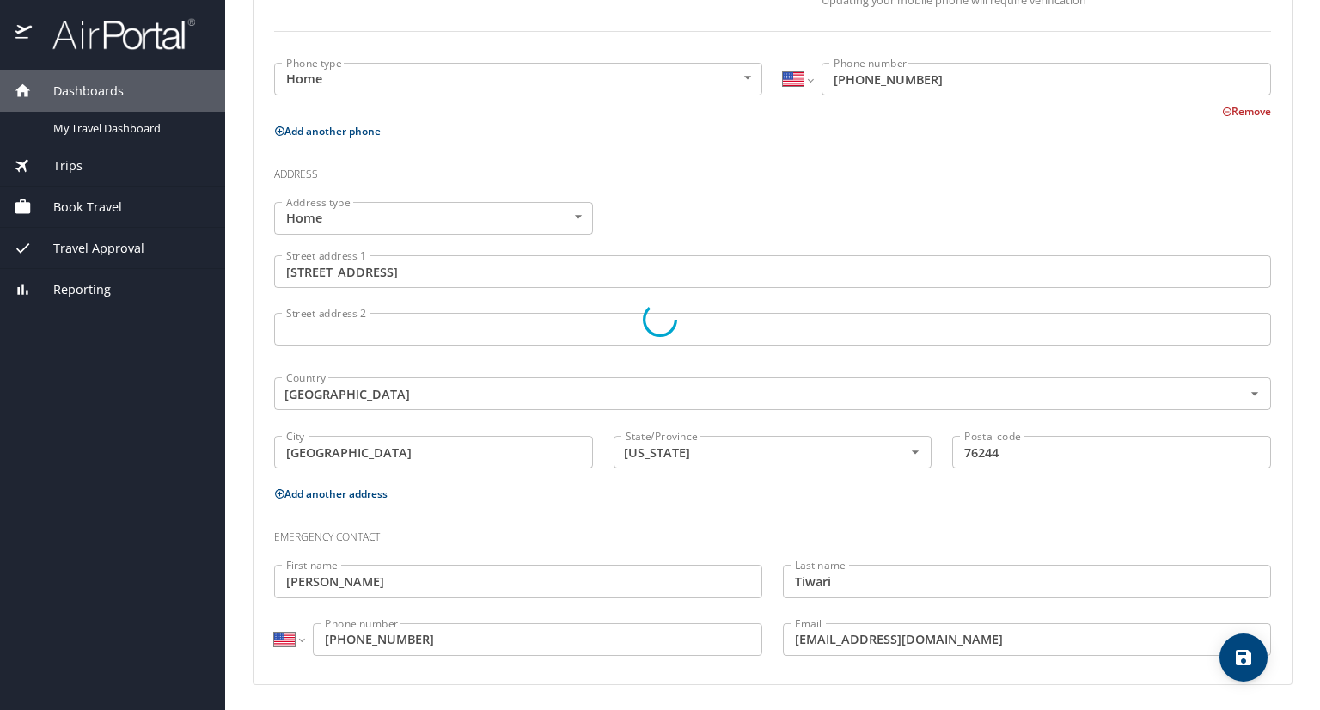
select select "US"
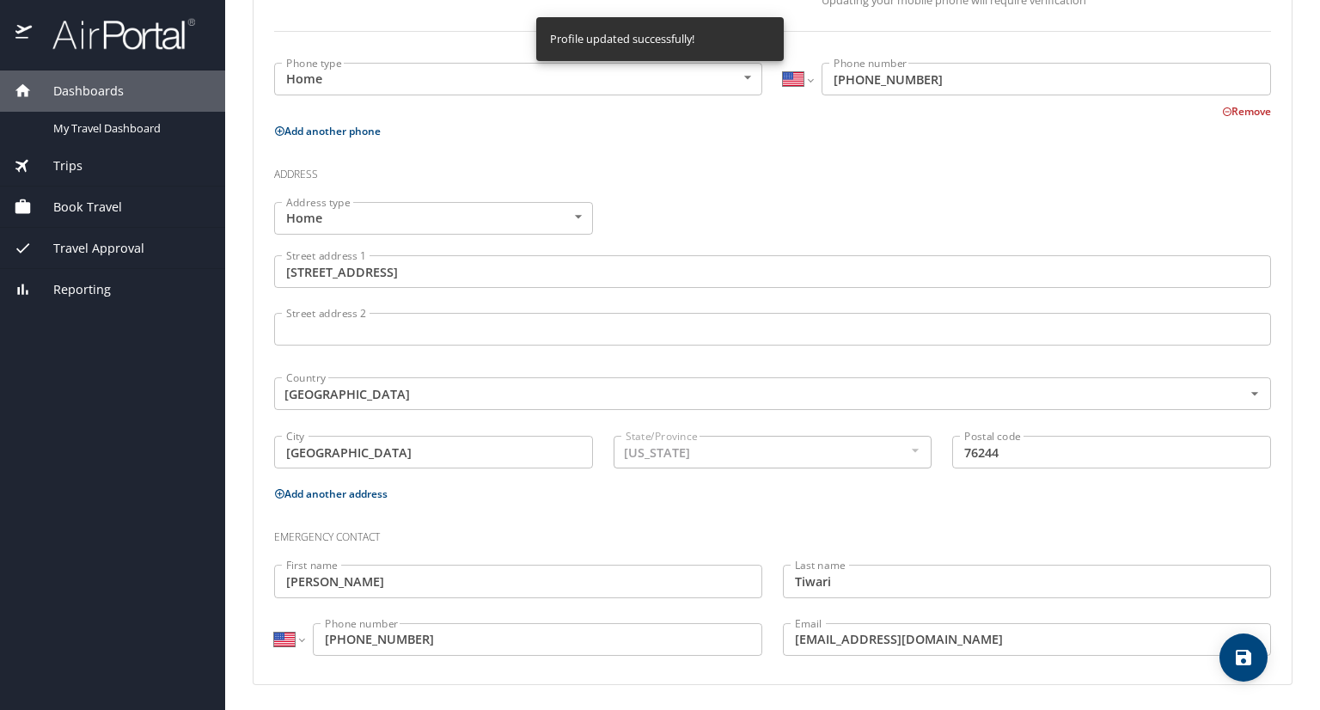
select select "US"
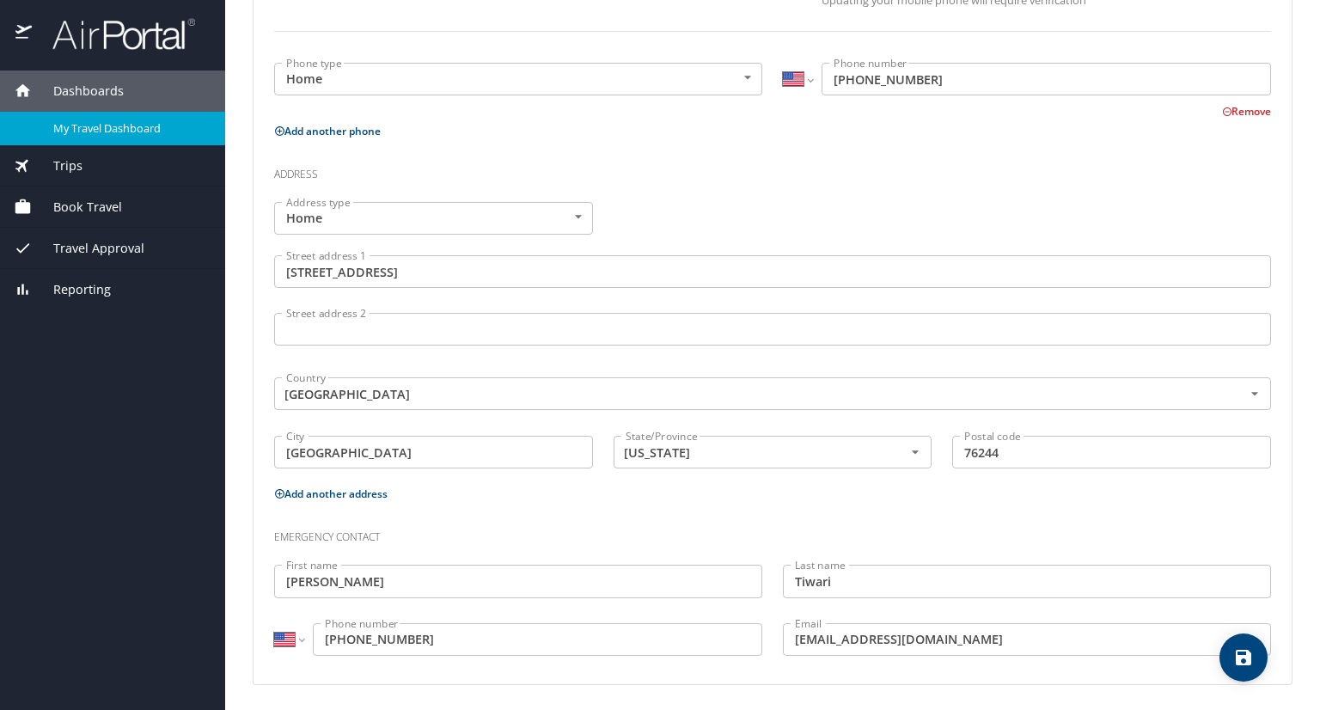
click at [132, 125] on span "My Travel Dashboard" at bounding box center [128, 128] width 151 height 16
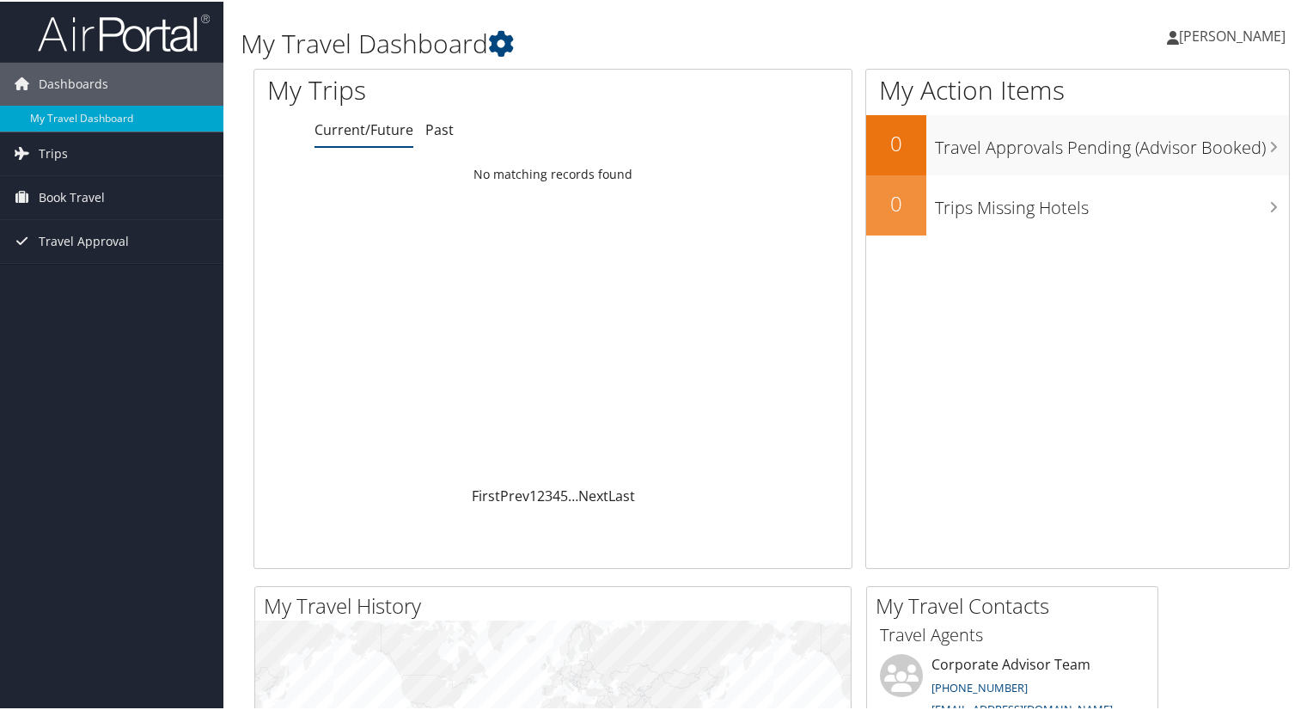
click at [1215, 34] on span "Umang Asati" at bounding box center [1232, 34] width 107 height 19
click at [1159, 150] on link "View Travel Profile" at bounding box center [1187, 152] width 192 height 29
click at [65, 154] on span "Trips" at bounding box center [53, 152] width 29 height 43
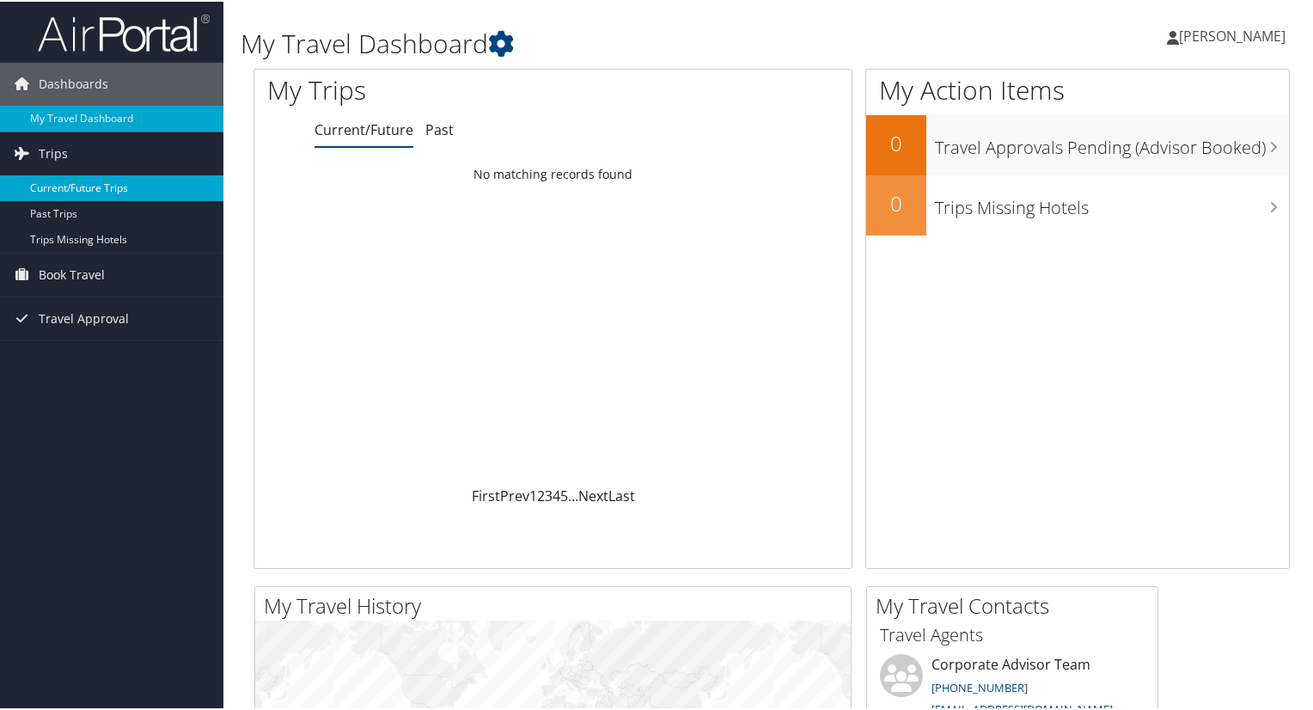
click at [72, 184] on link "Current/Future Trips" at bounding box center [111, 187] width 223 height 26
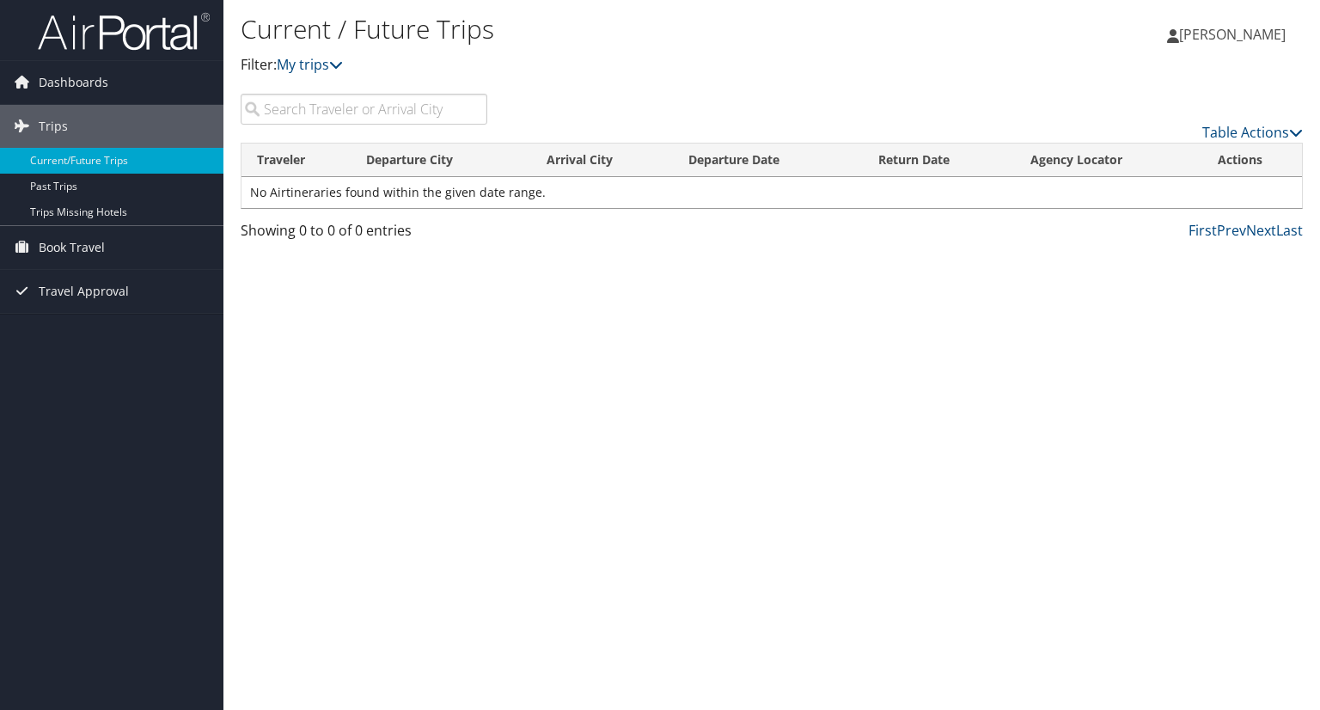
click at [406, 118] on input "search" at bounding box center [364, 109] width 247 height 31
